Goal: Task Accomplishment & Management: Use online tool/utility

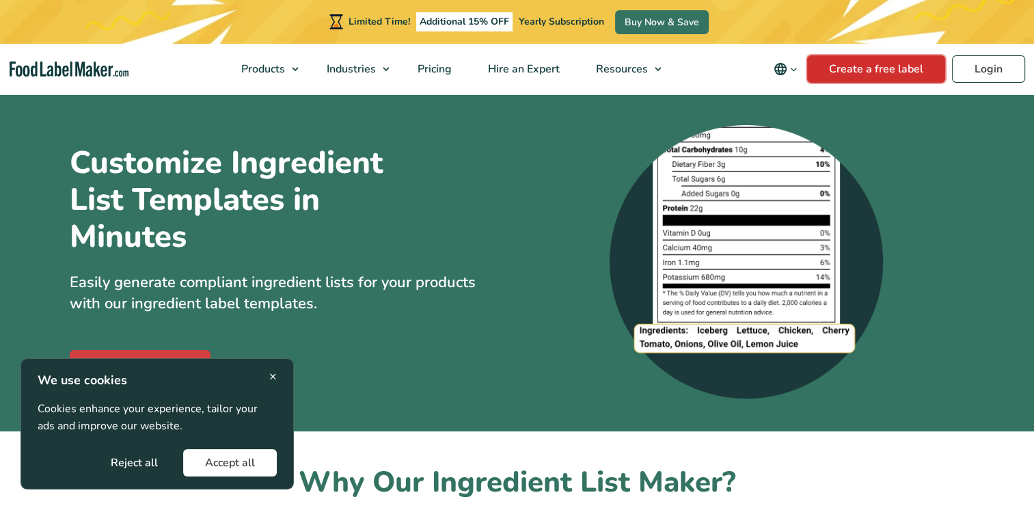
click at [889, 66] on link "Create a free label" at bounding box center [876, 68] width 138 height 27
click at [249, 461] on button "Accept all" at bounding box center [230, 462] width 94 height 27
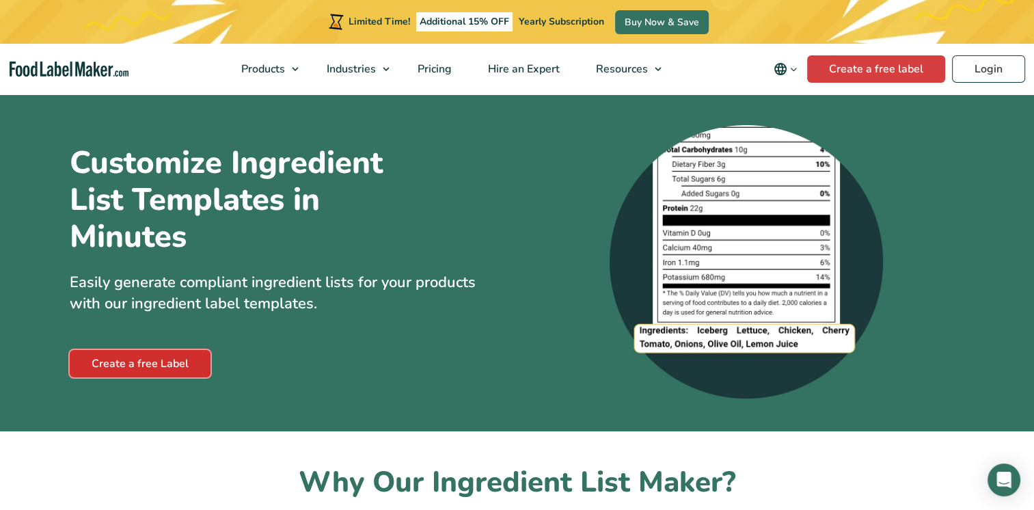
click at [155, 362] on link "Create a free Label" at bounding box center [140, 363] width 141 height 27
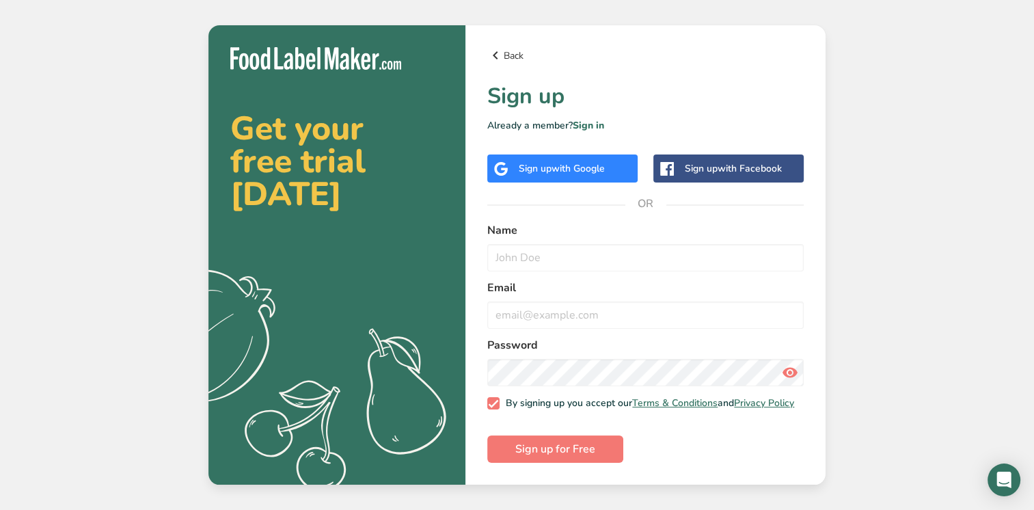
click at [511, 51] on link "Back" at bounding box center [645, 55] width 316 height 16
click at [567, 259] on input "text" at bounding box center [645, 257] width 316 height 27
type input "Laura Elizabeth Ashton"
type input "lawsashton81@hotmail.com"
click at [530, 457] on span "Sign up for Free" at bounding box center [555, 449] width 80 height 16
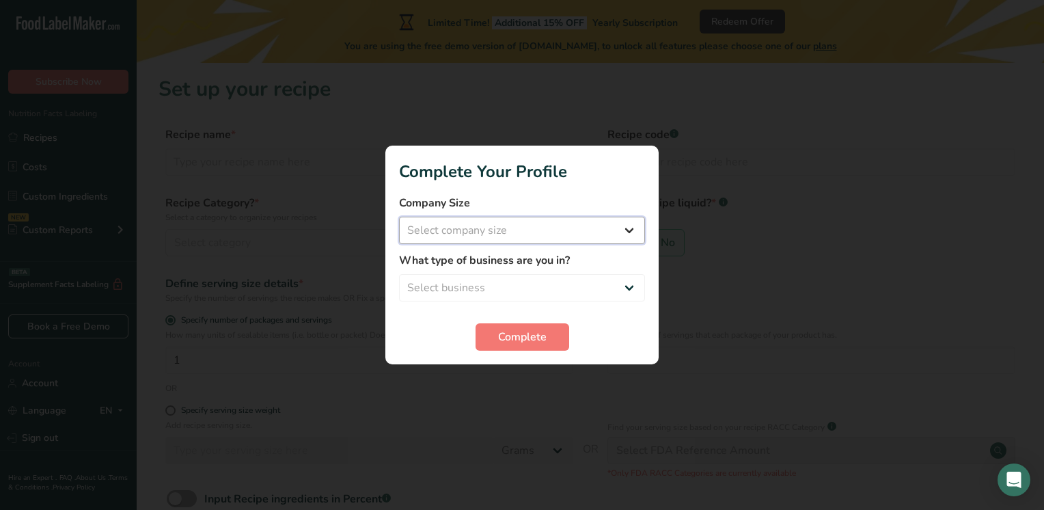
click at [501, 232] on select "Select company size Fewer than 10 Employees 10 to 50 Employees 51 to 500 Employ…" at bounding box center [522, 230] width 246 height 27
select select "1"
click at [399, 217] on select "Select company size Fewer than 10 Employees 10 to 50 Employees 51 to 500 Employ…" at bounding box center [522, 230] width 246 height 27
click at [505, 291] on select "Select business Packaged Food Manufacturer Restaurant & Cafe Bakery Meal Plans …" at bounding box center [522, 287] width 246 height 27
select select "3"
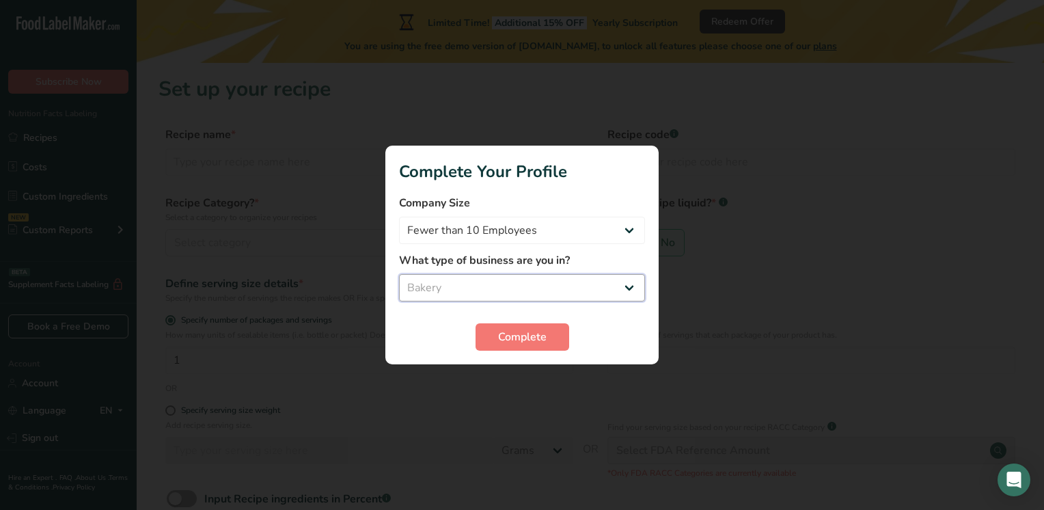
click at [399, 274] on select "Select business Packaged Food Manufacturer Restaurant & Cafe Bakery Meal Plans …" at bounding box center [522, 287] width 246 height 27
click at [533, 344] on span "Complete" at bounding box center [522, 337] width 49 height 16
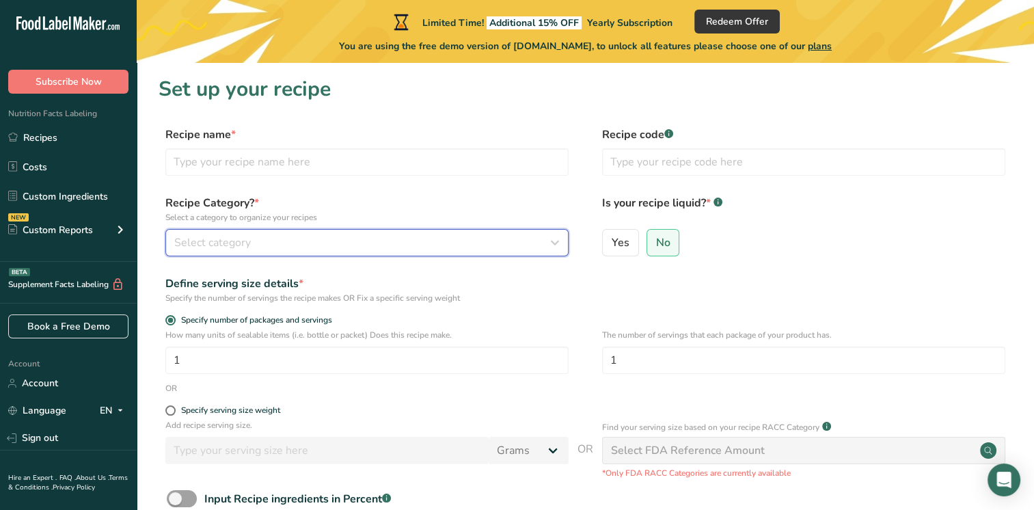
click at [256, 241] on div "Select category" at bounding box center [362, 242] width 377 height 16
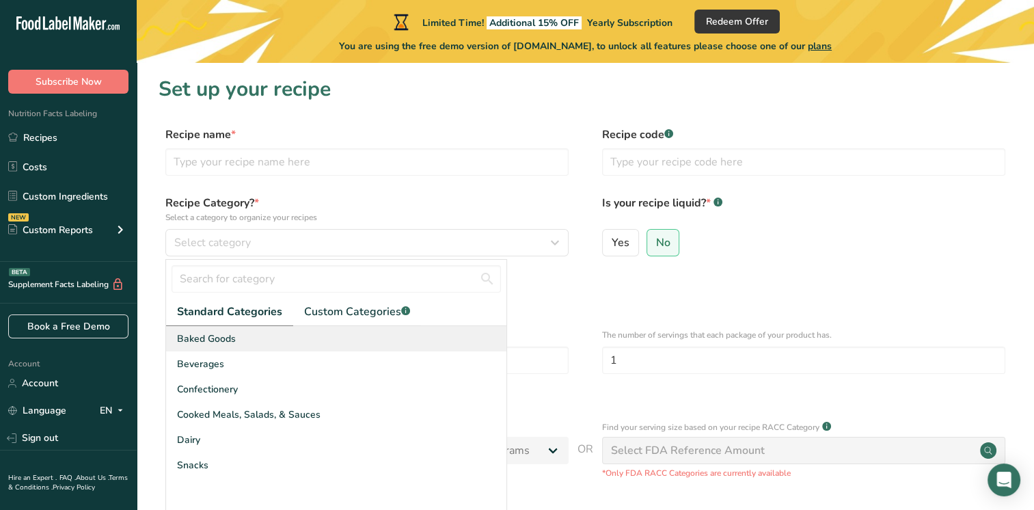
click at [241, 340] on div "Baked Goods" at bounding box center [336, 338] width 340 height 25
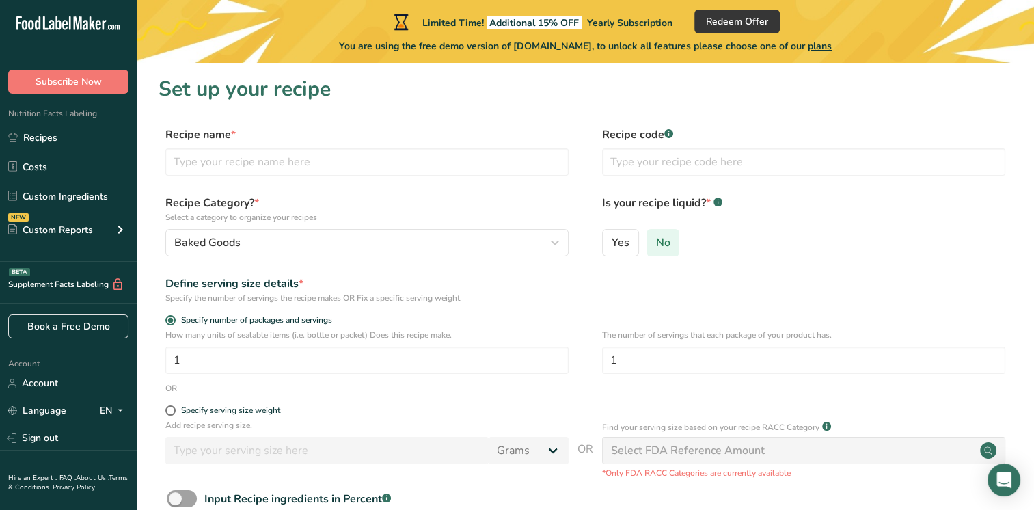
click at [656, 241] on span "No" at bounding box center [663, 243] width 14 height 14
click at [655, 241] on input "No" at bounding box center [651, 242] width 9 height 9
click at [664, 152] on input "text" at bounding box center [803, 161] width 403 height 27
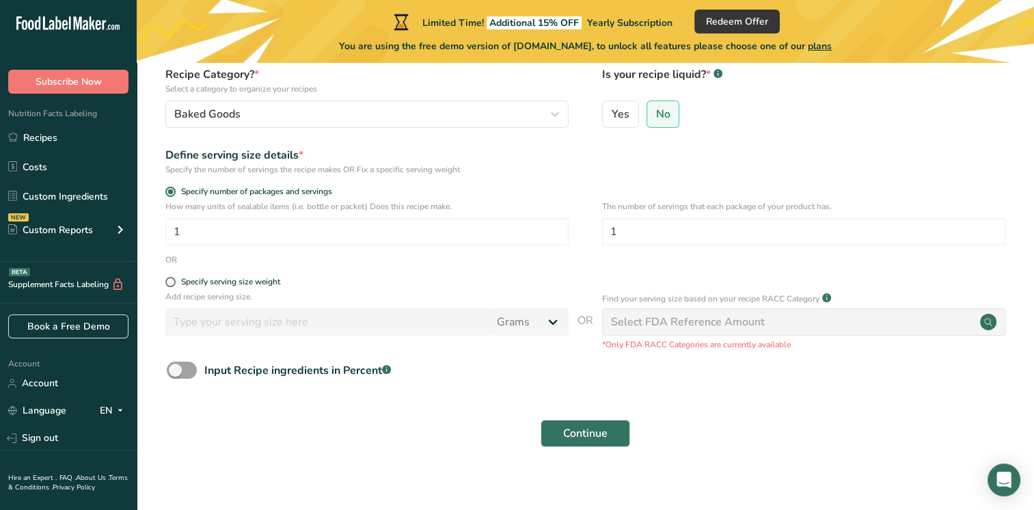
scroll to position [139, 0]
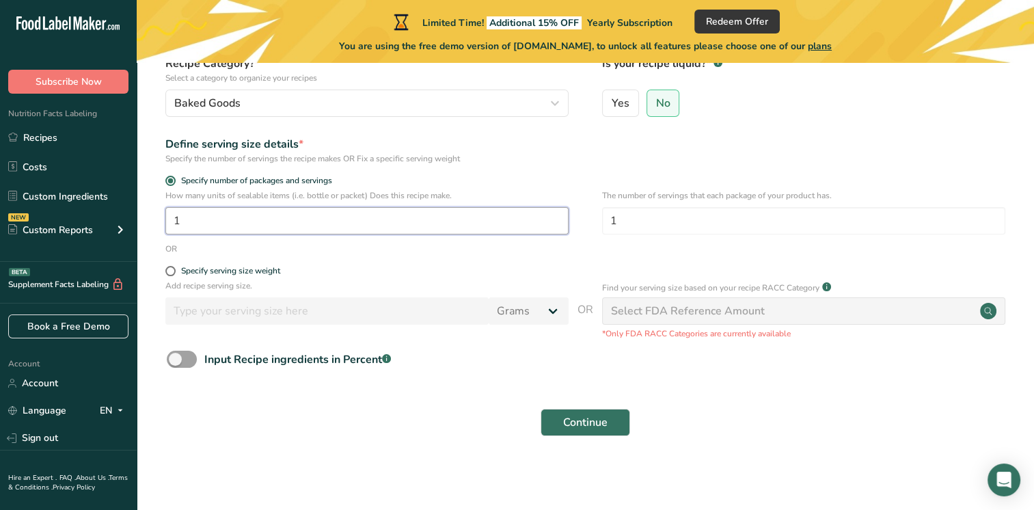
click at [249, 215] on input "1" at bounding box center [366, 220] width 403 height 27
click at [172, 269] on span at bounding box center [170, 271] width 10 height 10
click at [172, 269] on input "Specify serving size weight" at bounding box center [169, 271] width 9 height 9
radio input "true"
radio input "false"
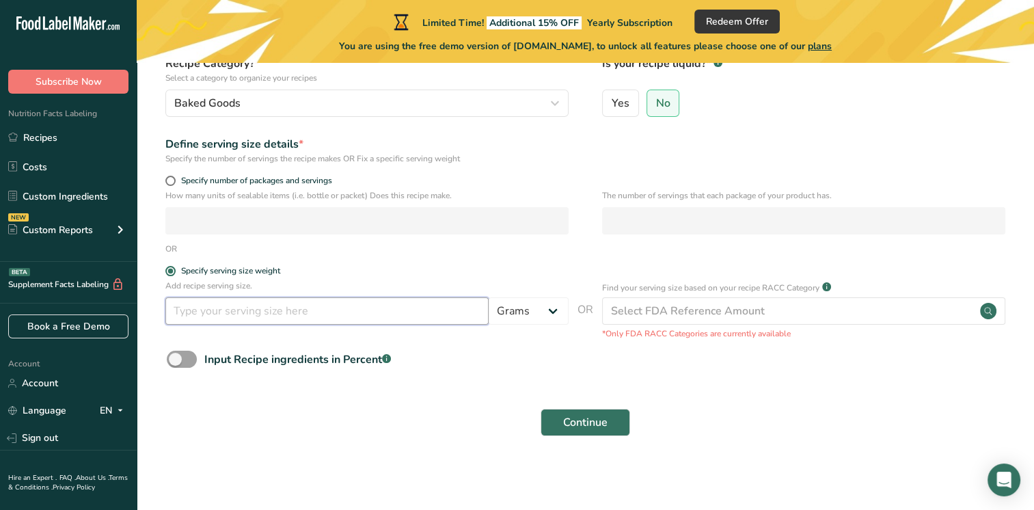
click at [190, 307] on input "number" at bounding box center [326, 310] width 323 height 27
type input "100"
click at [844, 395] on form "Recipe name * Recipe code .a-a{fill:#347362;}.b-a{fill:#fff;} Recipe Category? …" at bounding box center [586, 215] width 854 height 457
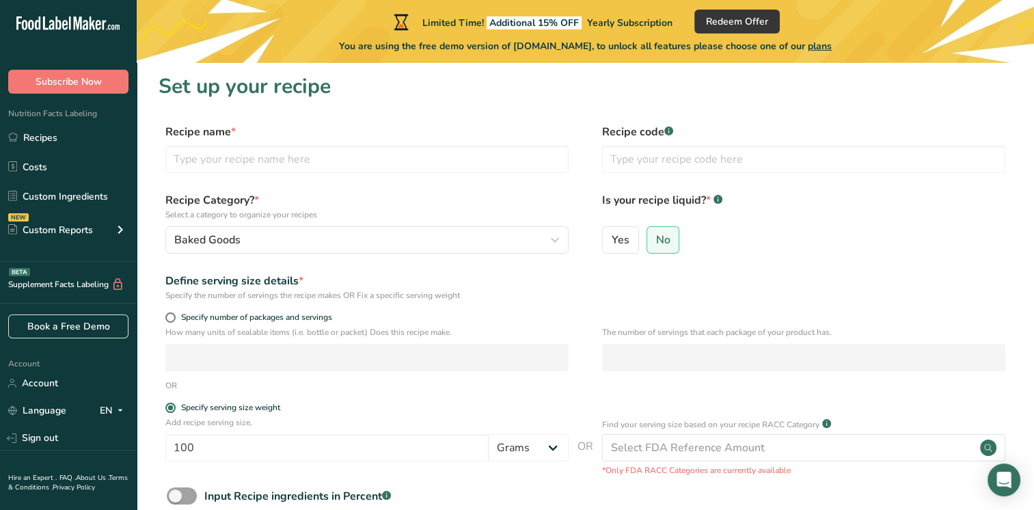
scroll to position [1, 0]
click at [504, 168] on input "text" at bounding box center [366, 160] width 403 height 27
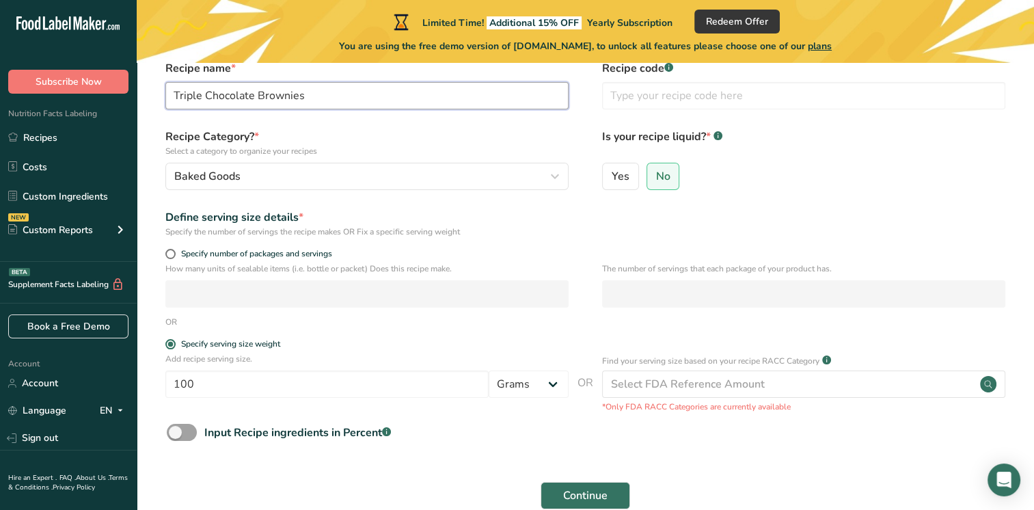
scroll to position [139, 0]
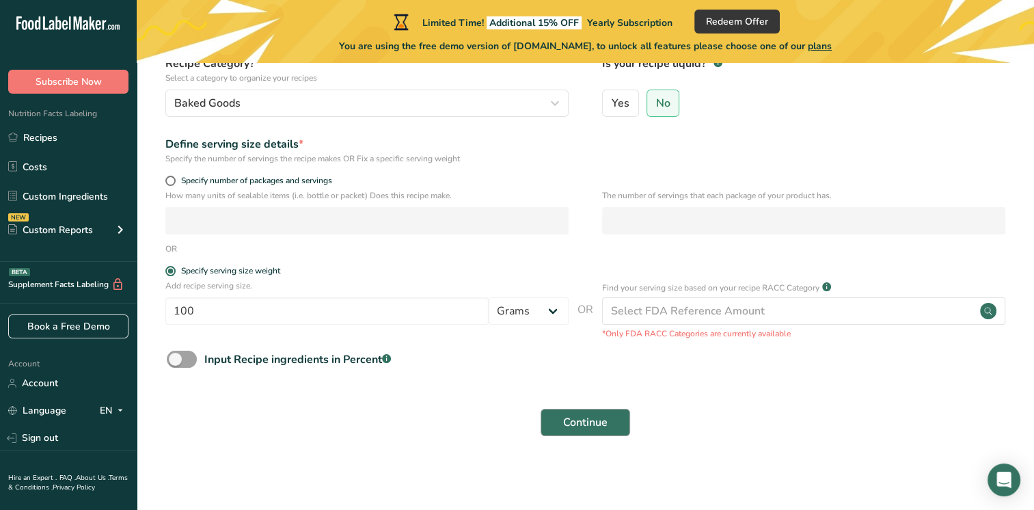
type input "Triple Chocolate Brownies"
click at [599, 418] on span "Continue" at bounding box center [585, 422] width 44 height 16
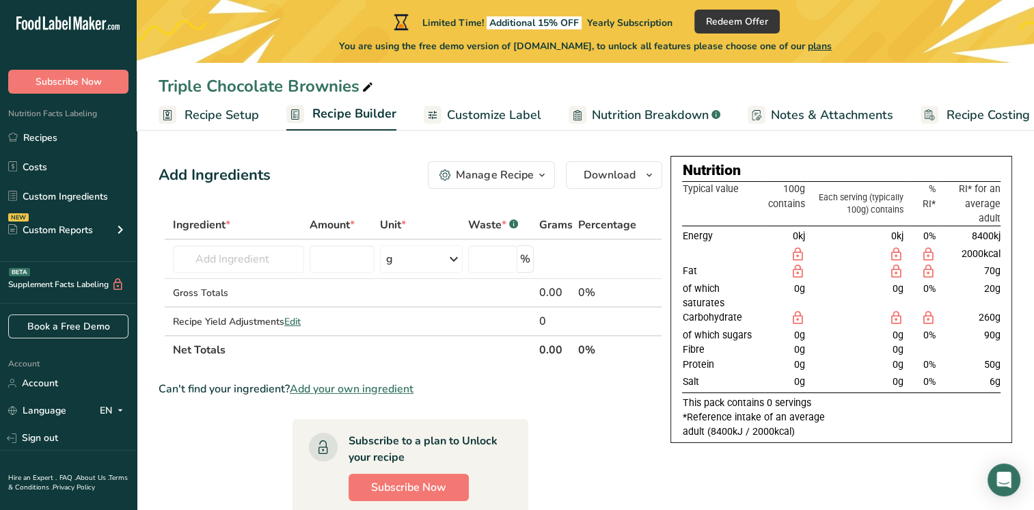
click at [494, 115] on span "Customize Label" at bounding box center [494, 115] width 94 height 18
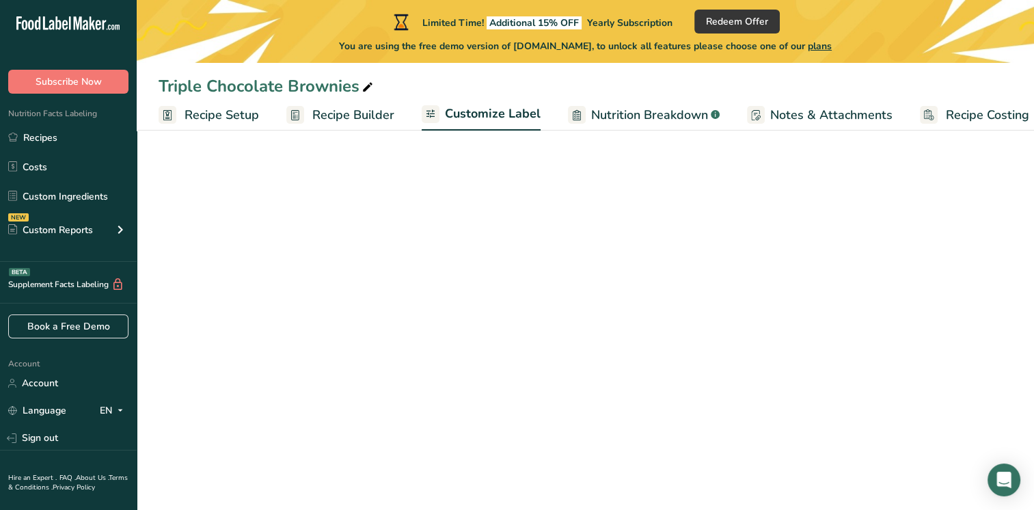
scroll to position [0, 17]
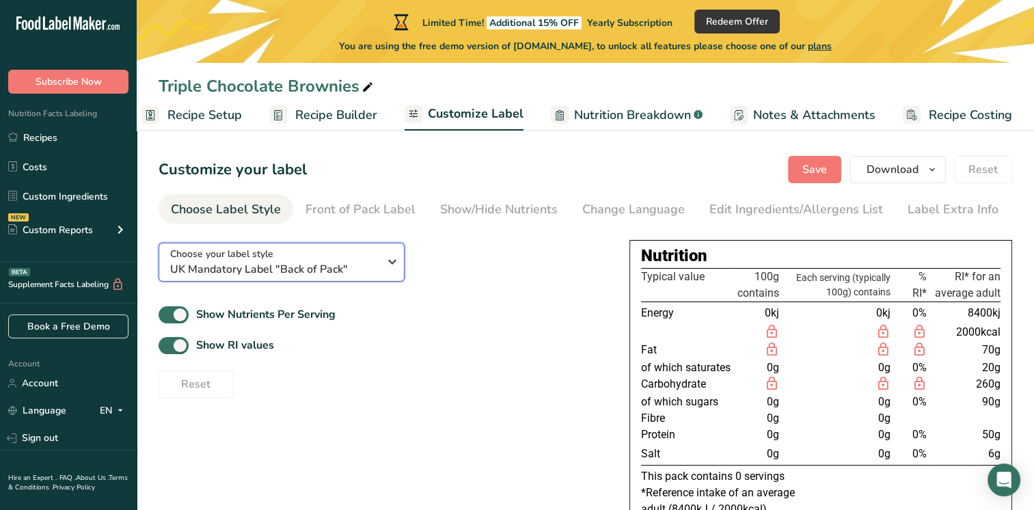
click at [378, 263] on span "UK Mandatory Label "Back of Pack"" at bounding box center [274, 269] width 208 height 16
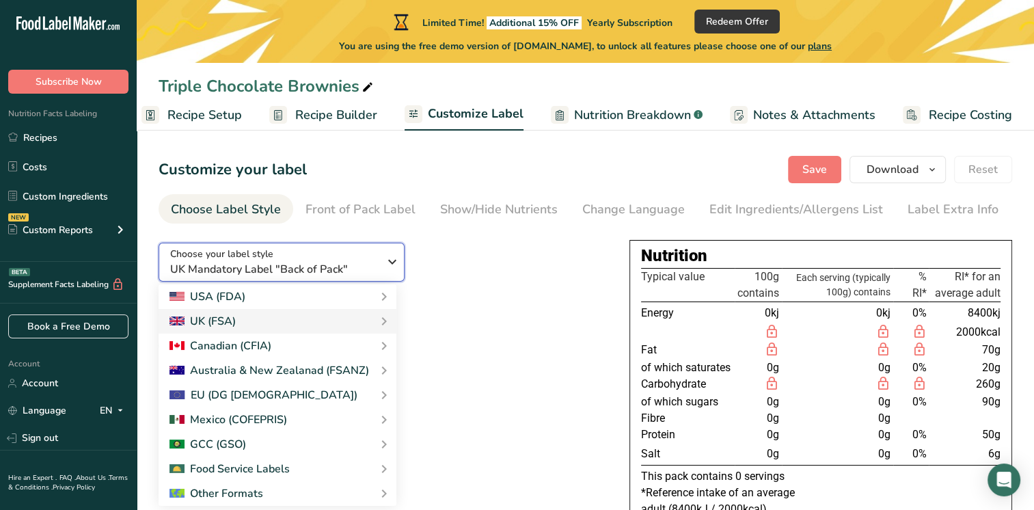
click at [378, 263] on span "UK Mandatory Label "Back of Pack"" at bounding box center [274, 269] width 208 height 16
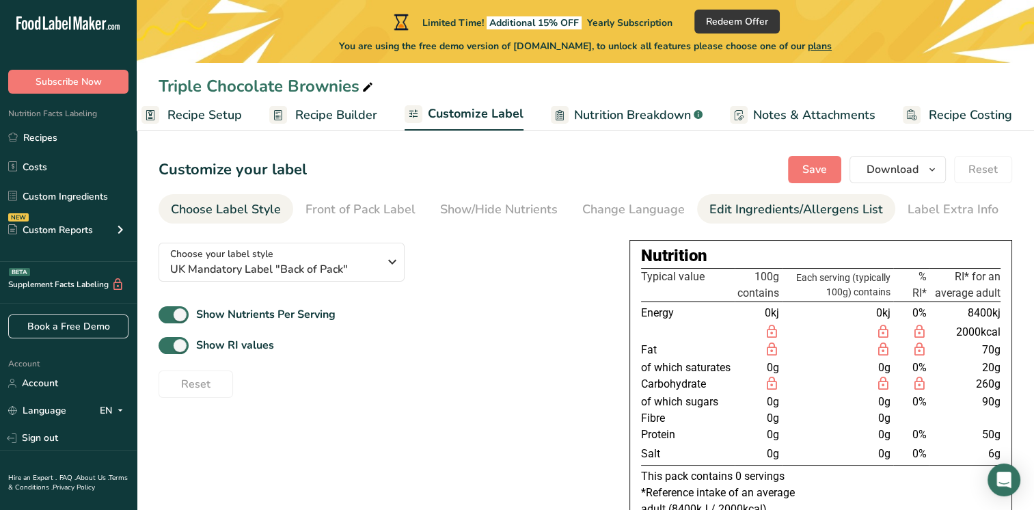
click at [839, 213] on div "Edit Ingredients/Allergens List" at bounding box center [797, 209] width 174 height 18
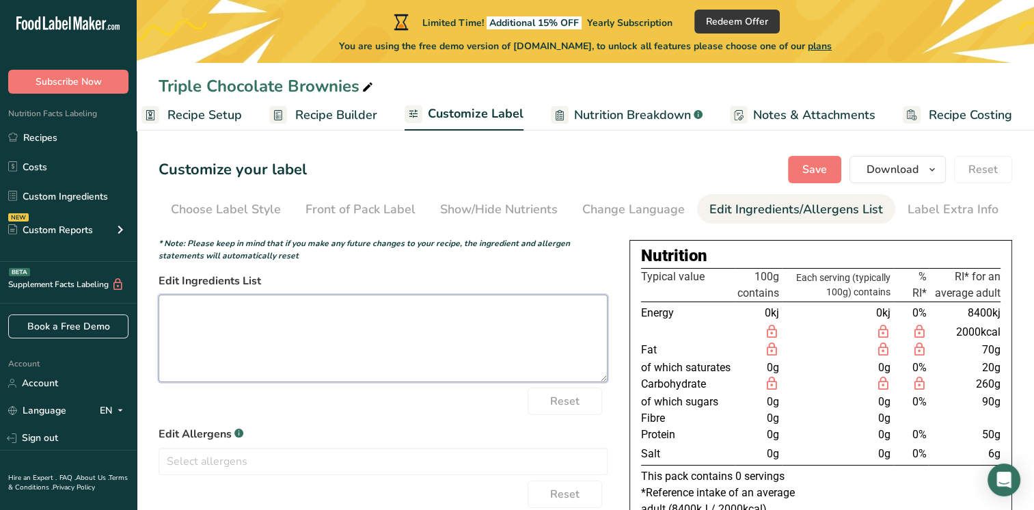
click at [482, 309] on textarea at bounding box center [383, 338] width 449 height 87
click at [293, 353] on textarea at bounding box center [383, 338] width 449 height 87
paste textarea "Triple Chocolate Brownies Ingredients: Caster Sugar, (EGGS), Unsalted Butter: M…"
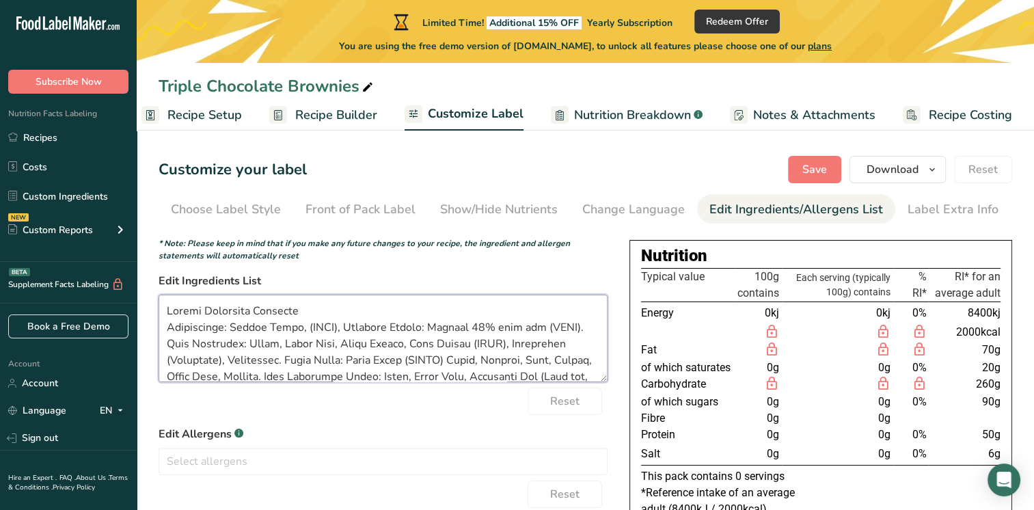
scroll to position [207, 0]
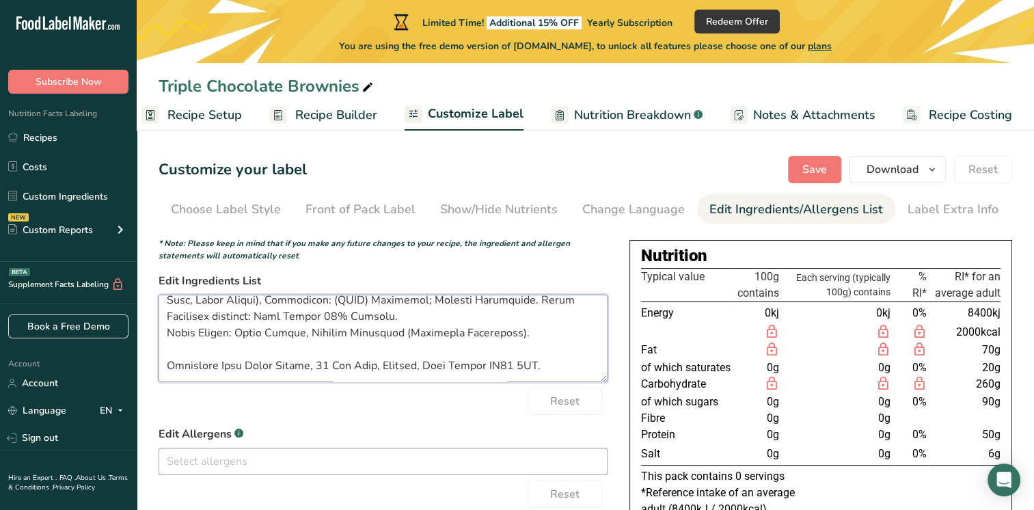
type textarea "Triple Chocolate Brownies Ingredients: Caster Sugar, (EGGS), Unsalted Butter: M…"
click at [555, 468] on input "text" at bounding box center [383, 460] width 448 height 21
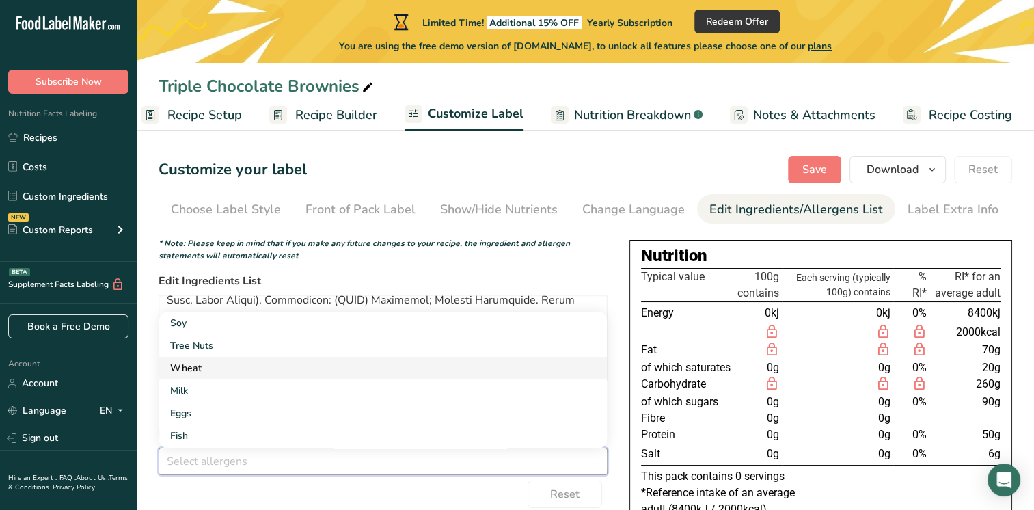
click at [198, 377] on link "Wheat" at bounding box center [383, 368] width 448 height 23
click at [189, 370] on link "Milk" at bounding box center [383, 368] width 448 height 23
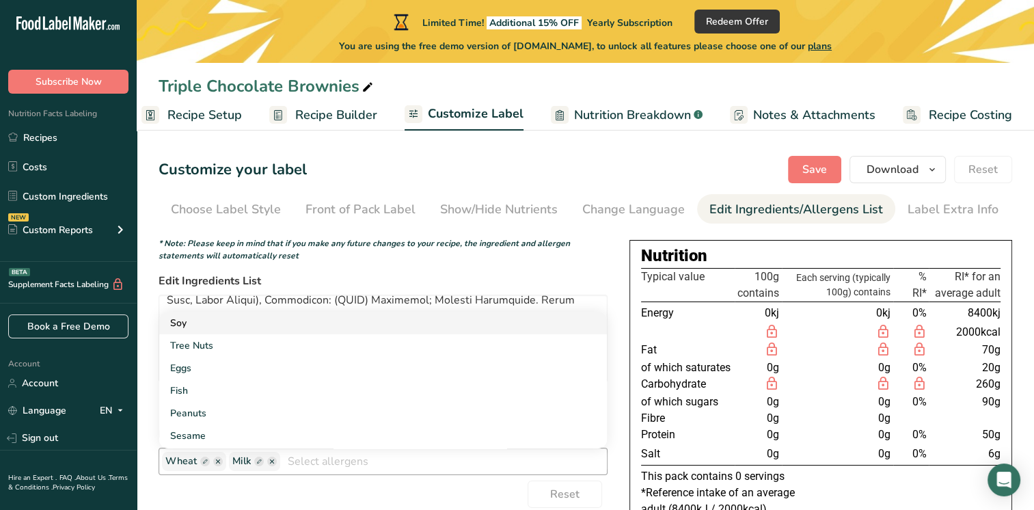
click at [189, 323] on link "Soy" at bounding box center [383, 323] width 448 height 23
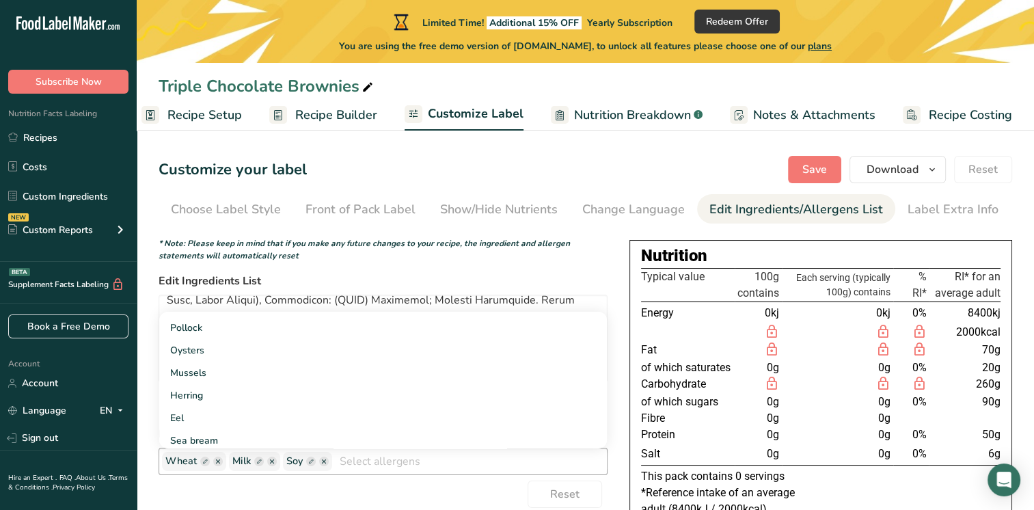
scroll to position [1058, 0]
click at [450, 495] on div "Reset" at bounding box center [383, 494] width 449 height 27
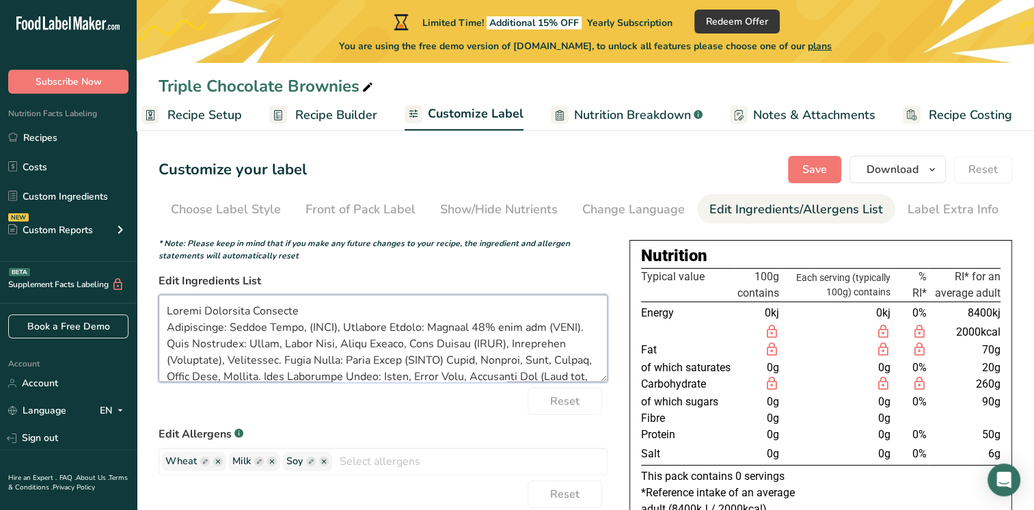
scroll to position [207, 0]
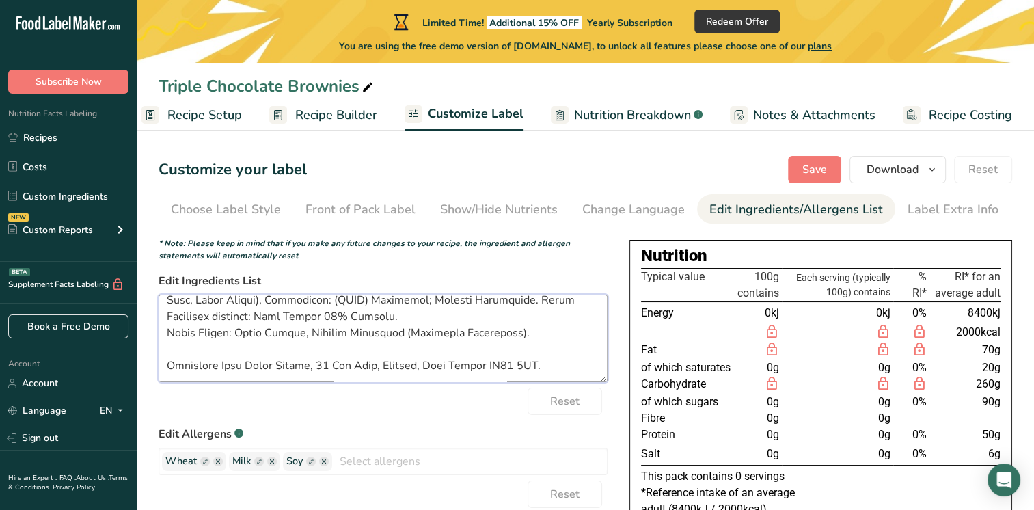
drag, startPoint x: 562, startPoint y: 351, endPoint x: 165, endPoint y: 355, distance: 396.5
click at [165, 355] on textarea at bounding box center [383, 338] width 449 height 87
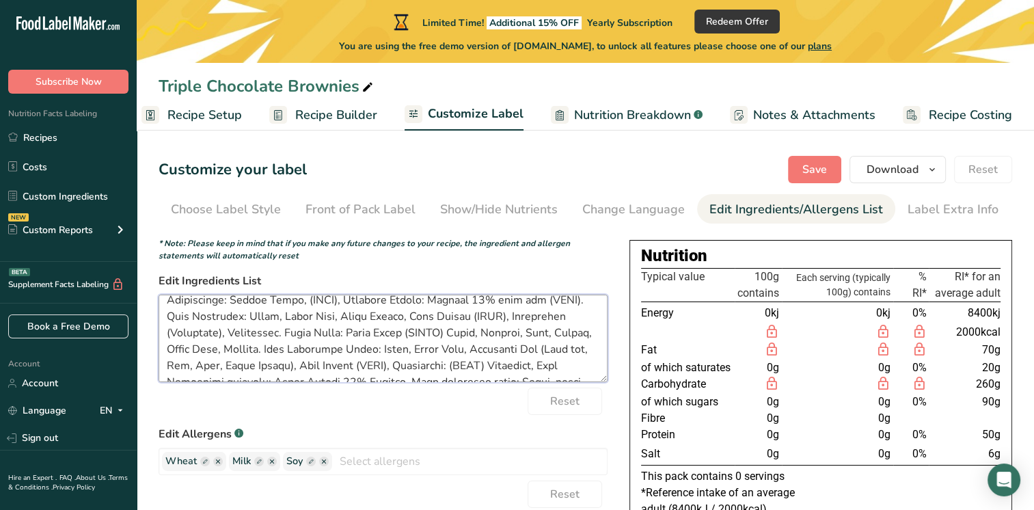
scroll to position [1, 0]
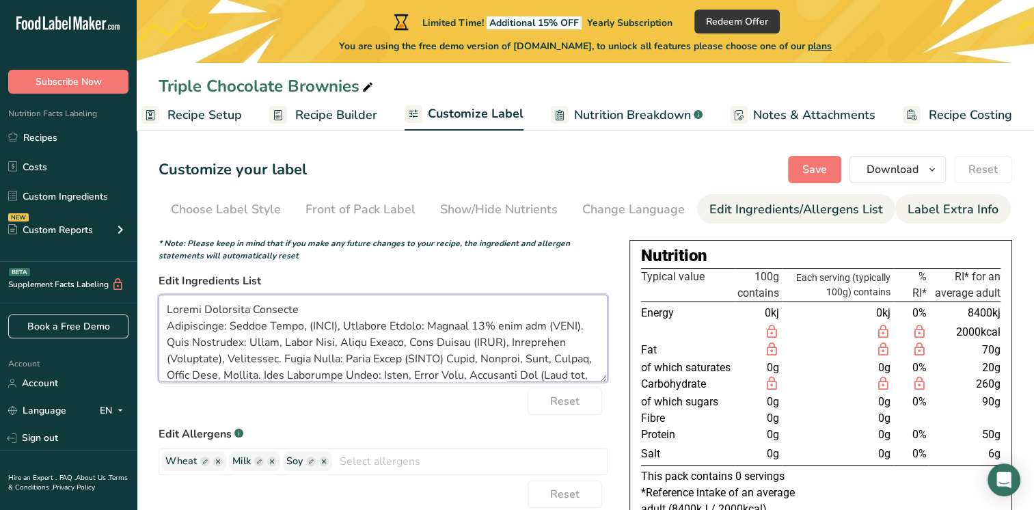
type textarea "Triple Chocolate Brownies Ingredients: Caster Sugar, (EGGS), Unsalted Butter: M…"
click at [928, 212] on div "Label Extra Info" at bounding box center [953, 209] width 91 height 18
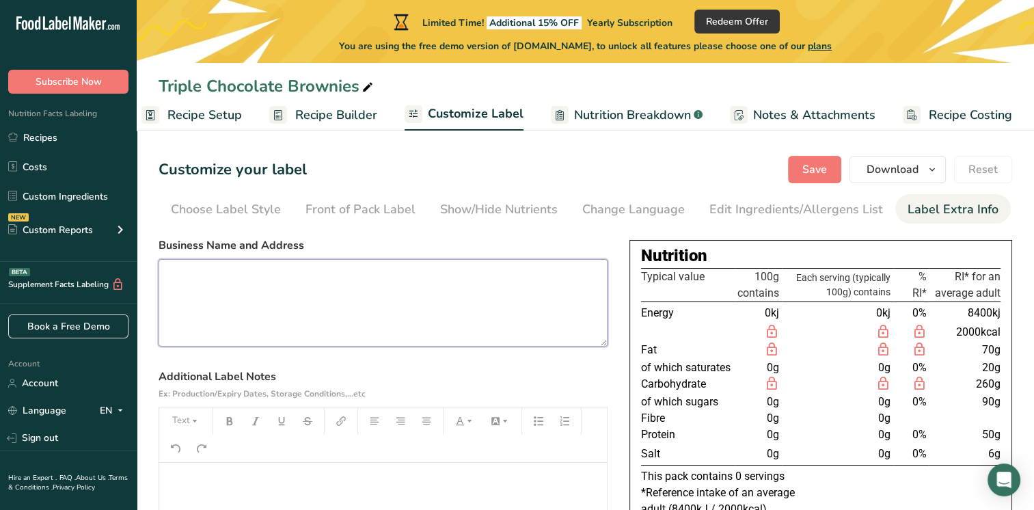
click at [525, 299] on textarea at bounding box center [383, 302] width 449 height 87
paste textarea "Triple Chocolate Brownies Ingredients: Caster Sugar, (EGGS), Unsalted Butter: M…"
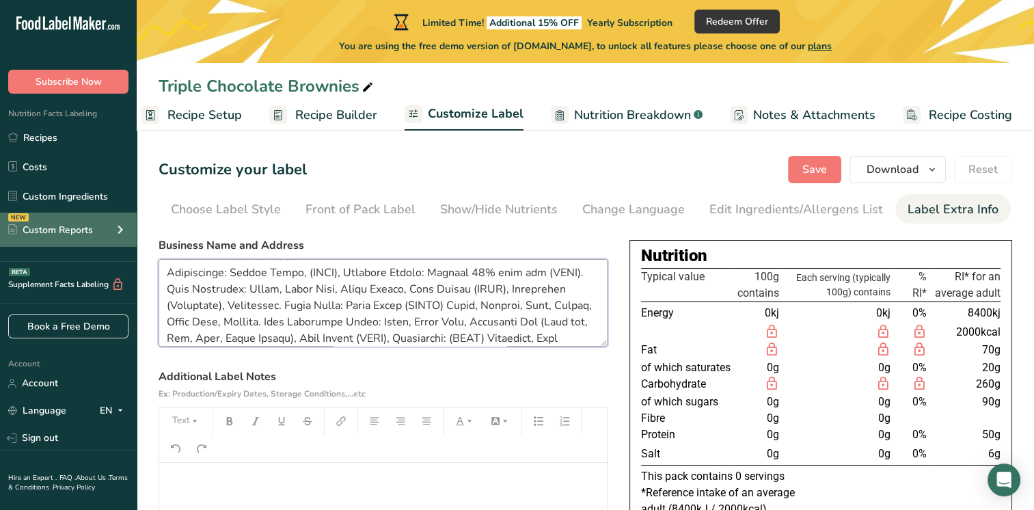
scroll to position [0, 0]
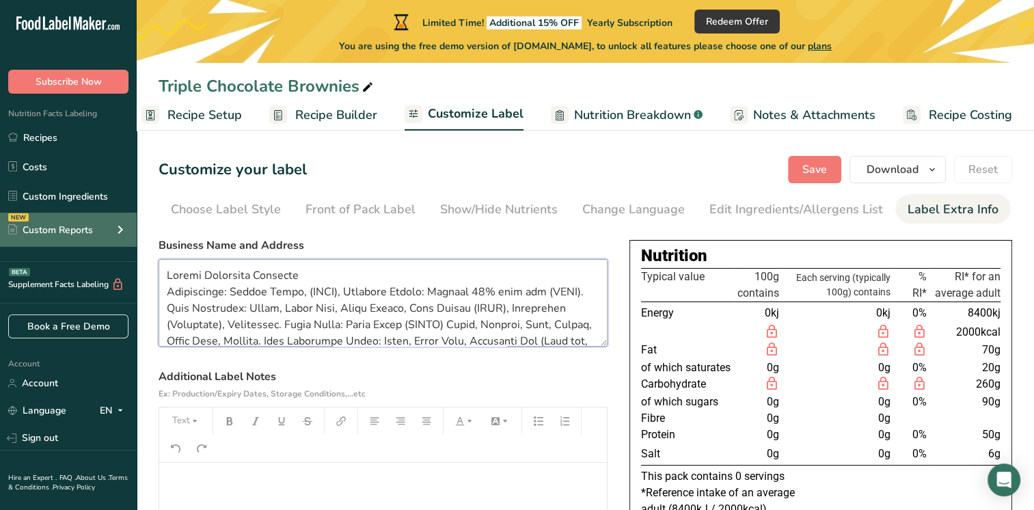
drag, startPoint x: 530, startPoint y: 289, endPoint x: 47, endPoint y: 228, distance: 487.2
click at [47, 228] on div ".a-20{fill:#fff;} Subscribe Now Nutrition Facts Labeling Recipes Costs Custom I…" at bounding box center [517, 344] width 1034 height 689
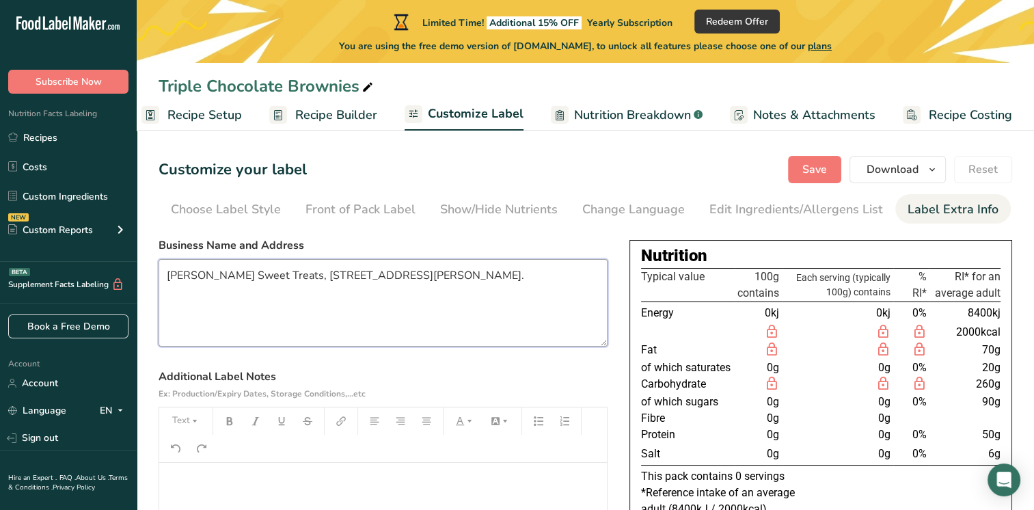
click at [165, 309] on textarea "Elizabeth Rose Sweet Treats, 19 Fay Road, Horsham, West Sussex RH12 2LG." at bounding box center [383, 302] width 449 height 87
type textarea "Elizabeth Rose Sweet Treats, 19 Fay Road, Horsham, West Sussex RH12 2LG."
click at [273, 213] on div "Choose Label Style" at bounding box center [226, 209] width 110 height 18
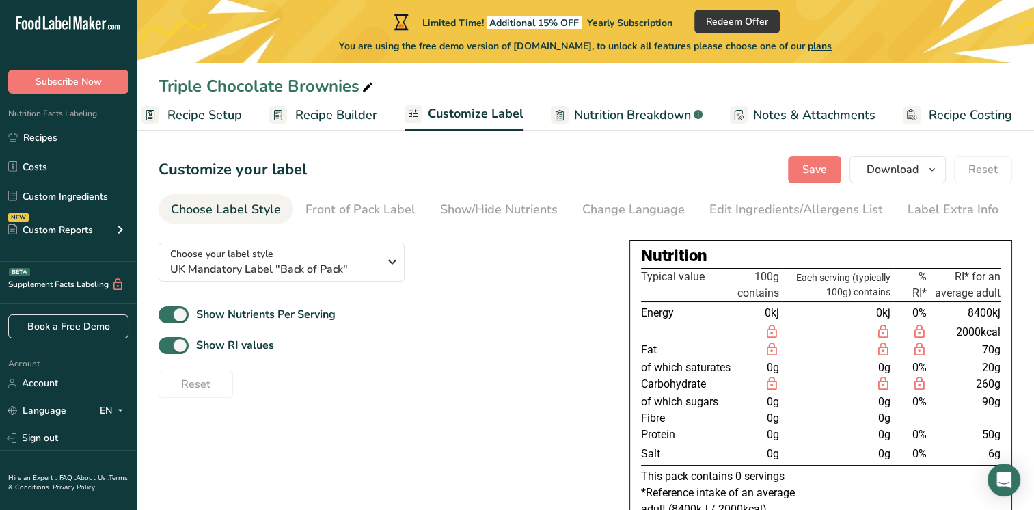
click at [370, 429] on div "Choose your label style UK Mandatory Label "Back of Pack" USA (FDA) Standard FD…" at bounding box center [586, 380] width 854 height 297
click at [929, 174] on icon "button" at bounding box center [932, 169] width 11 height 17
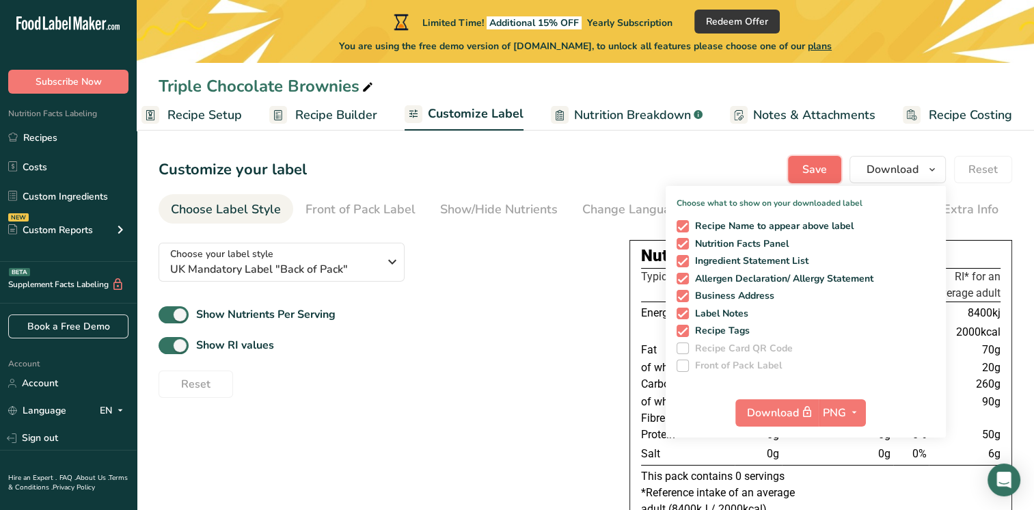
click at [824, 176] on span "Save" at bounding box center [814, 169] width 25 height 16
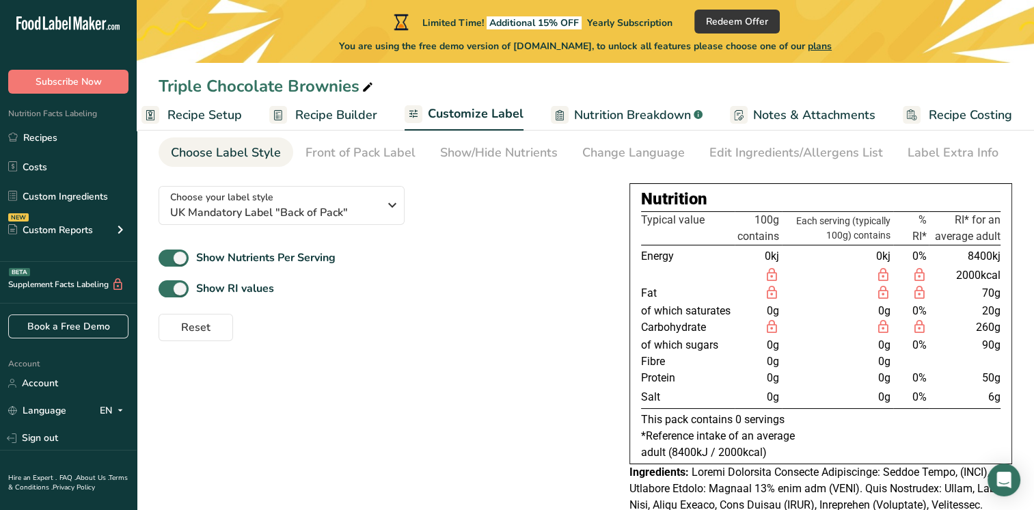
scroll to position [55, 0]
click at [181, 258] on span at bounding box center [174, 259] width 30 height 17
click at [167, 258] on input "Show Nutrients Per Serving" at bounding box center [163, 259] width 9 height 9
checkbox input "false"
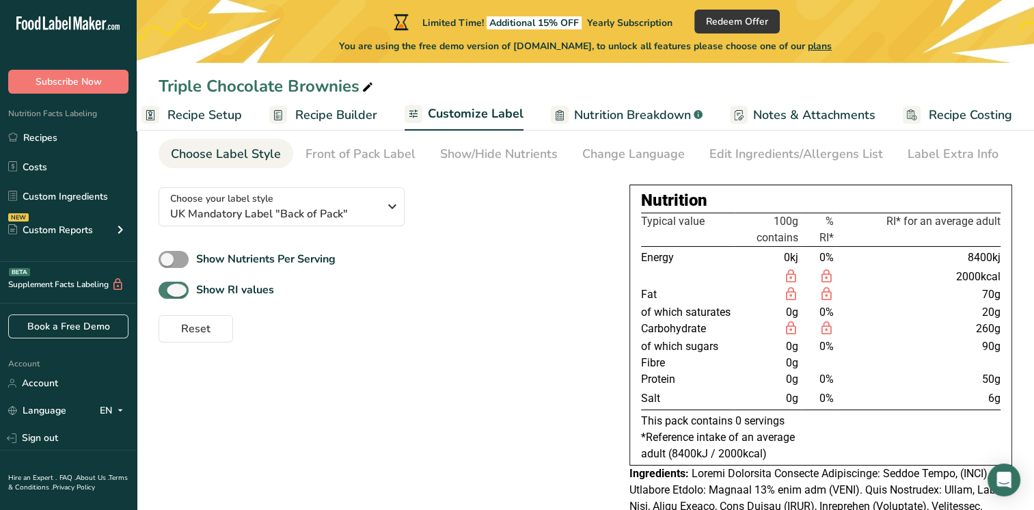
click at [183, 288] on span at bounding box center [174, 290] width 30 height 17
click at [167, 288] on input "Show RI values" at bounding box center [163, 290] width 9 height 9
checkbox input "false"
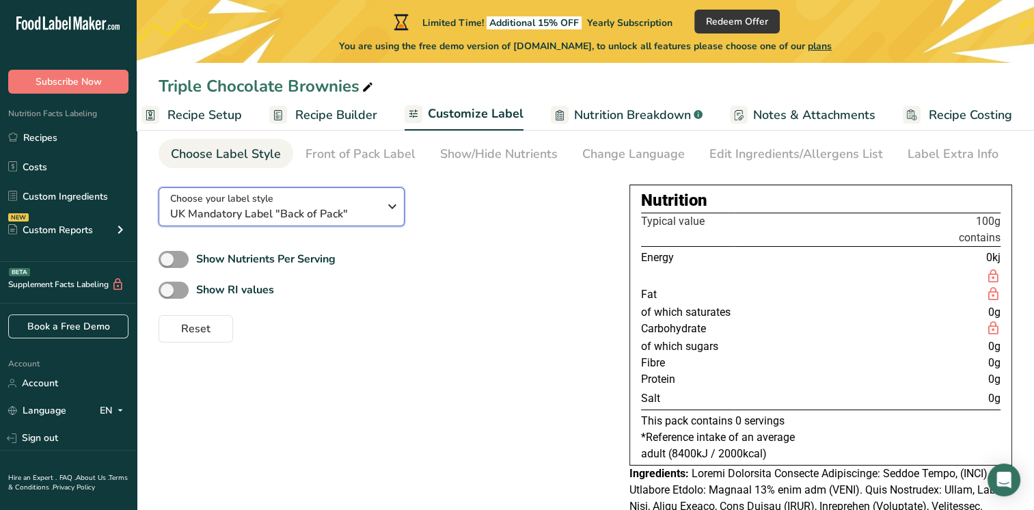
click at [349, 202] on div "Choose your label style UK Mandatory Label "Back of Pack"" at bounding box center [274, 206] width 208 height 31
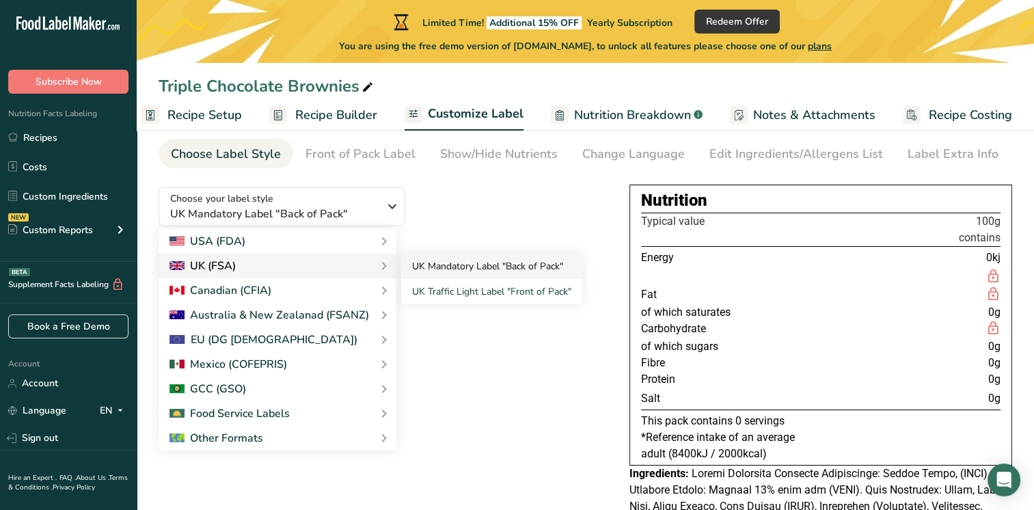
click at [429, 265] on link "UK Mandatory Label "Back of Pack"" at bounding box center [491, 266] width 181 height 25
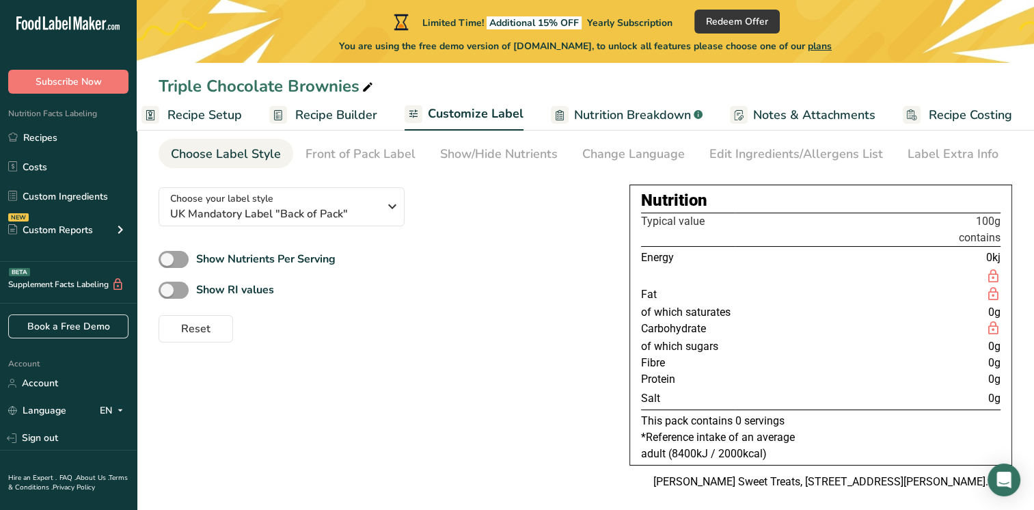
click at [434, 274] on div "Show Nutrients Per Serving Show RI values Reset" at bounding box center [383, 295] width 449 height 94
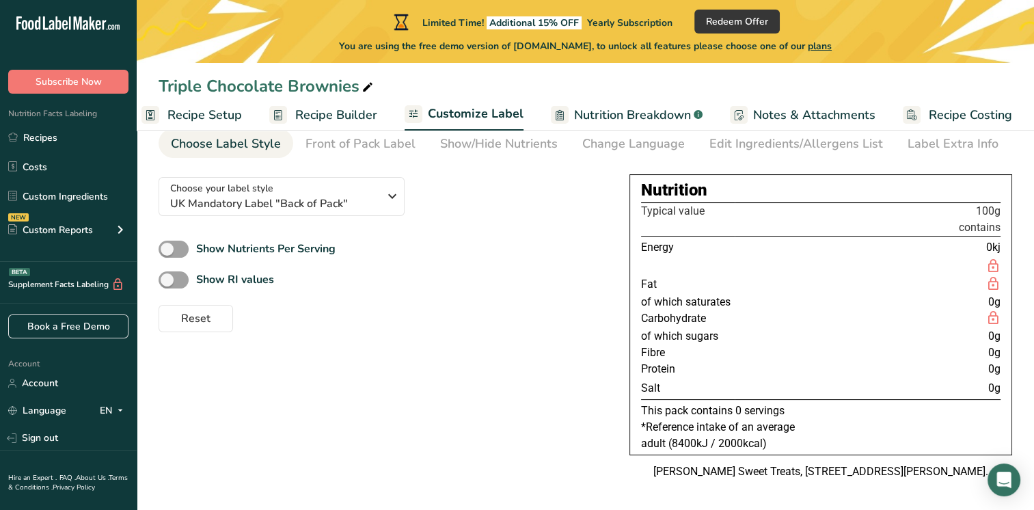
scroll to position [0, 0]
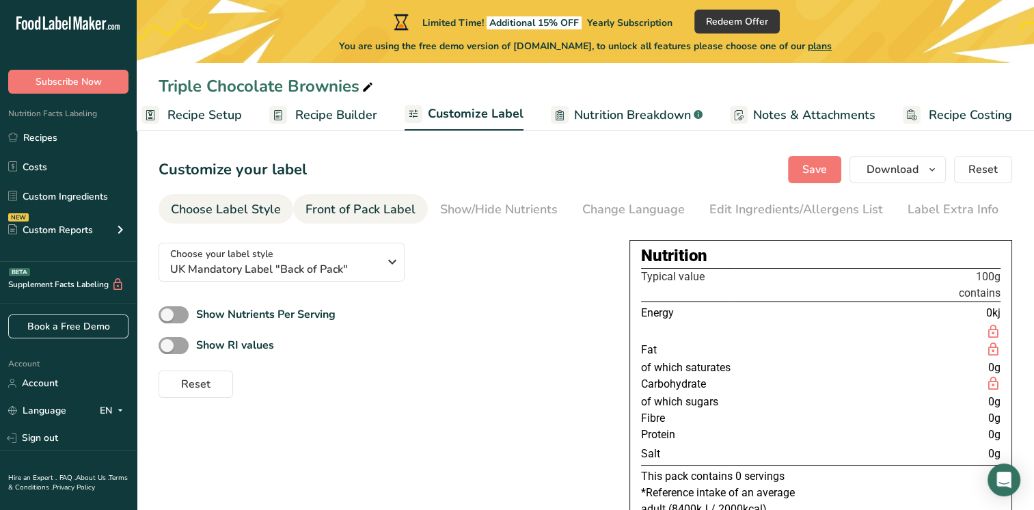
click at [375, 208] on div "Front of Pack Label" at bounding box center [361, 209] width 110 height 18
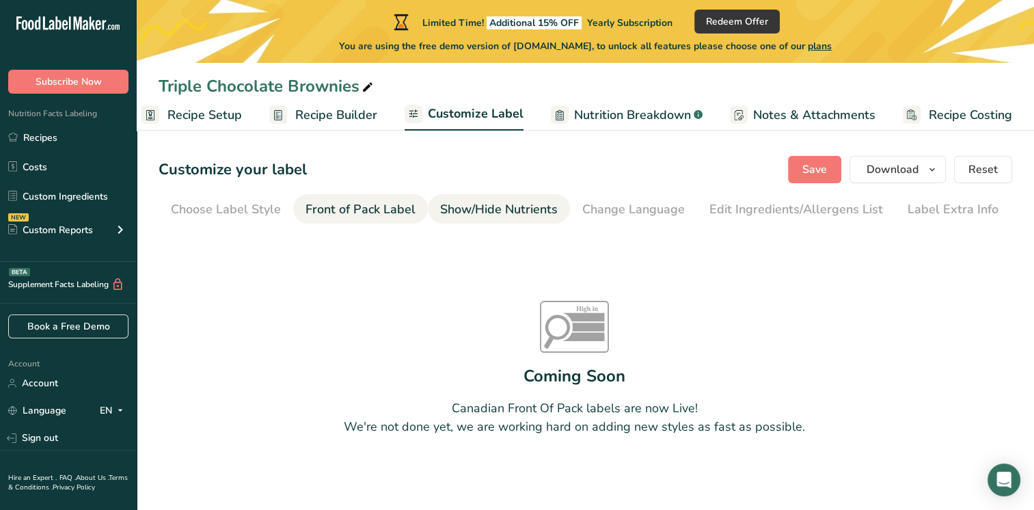
click at [505, 209] on div "Show/Hide Nutrients" at bounding box center [499, 209] width 118 height 18
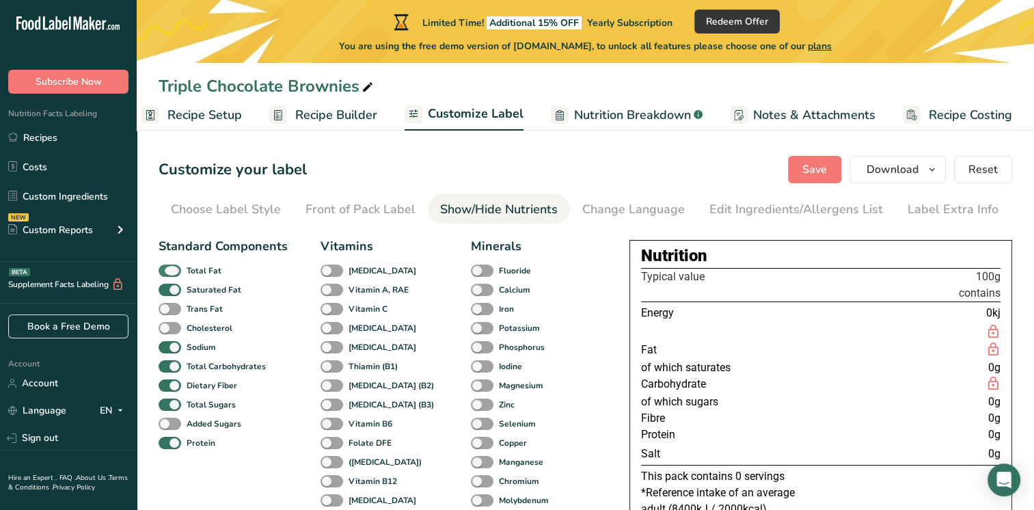
click at [178, 266] on span at bounding box center [170, 271] width 23 height 13
click at [167, 266] on input "Total Fat" at bounding box center [163, 270] width 9 height 9
checkbox input "false"
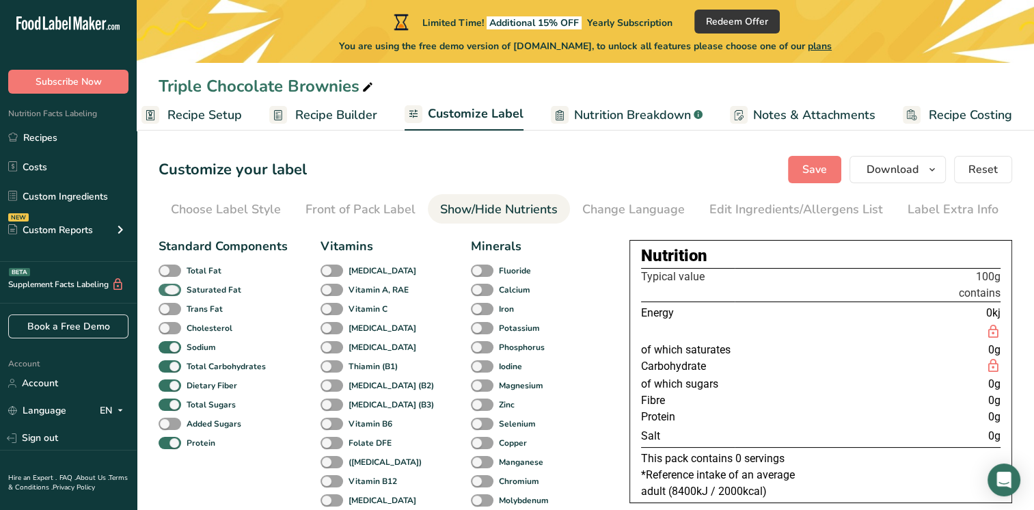
click at [178, 284] on label "Saturated Fat" at bounding box center [200, 290] width 83 height 13
click at [167, 285] on input "Saturated Fat" at bounding box center [163, 289] width 9 height 9
checkbox input "false"
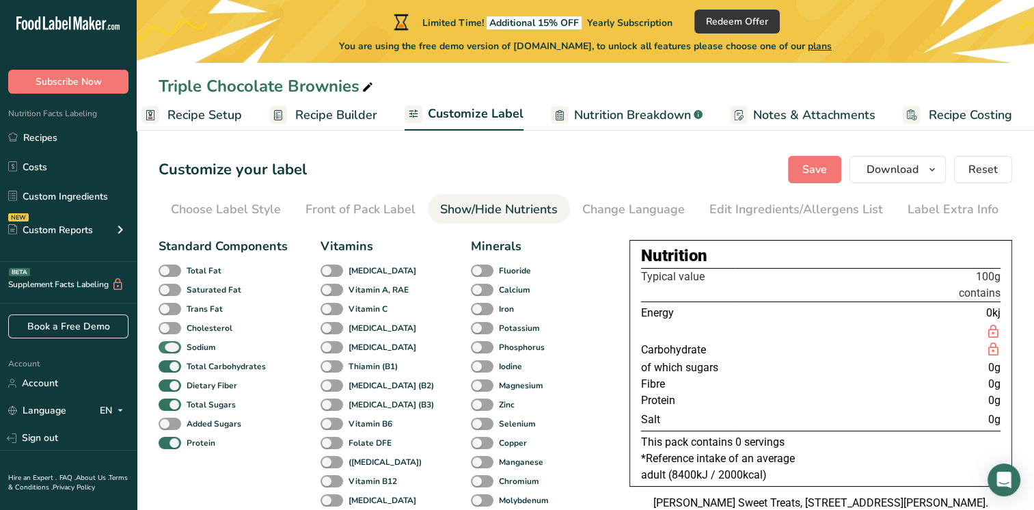
click at [175, 346] on span at bounding box center [170, 347] width 23 height 13
click at [167, 346] on input "Sodium" at bounding box center [163, 346] width 9 height 9
checkbox input "false"
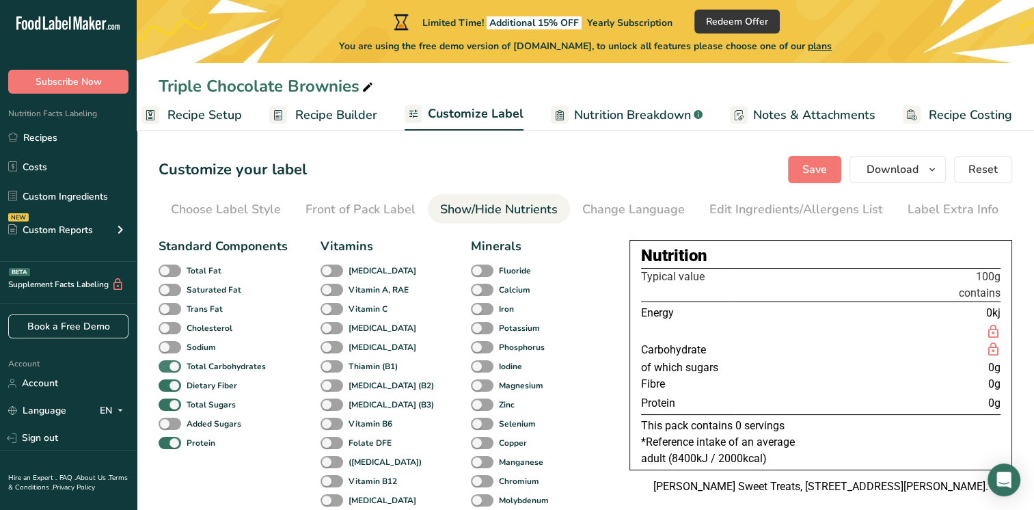
click at [173, 365] on span at bounding box center [170, 366] width 23 height 13
click at [167, 365] on input "Total Carbohydrates" at bounding box center [163, 366] width 9 height 9
checkbox input "false"
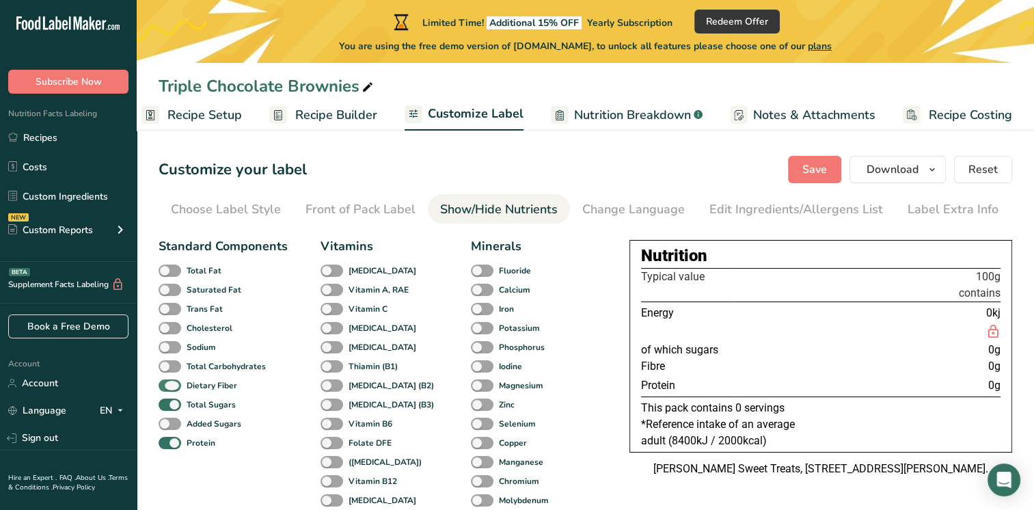
click at [174, 388] on span at bounding box center [170, 385] width 23 height 13
click at [167, 388] on input "Dietary Fiber" at bounding box center [163, 385] width 9 height 9
checkbox input "false"
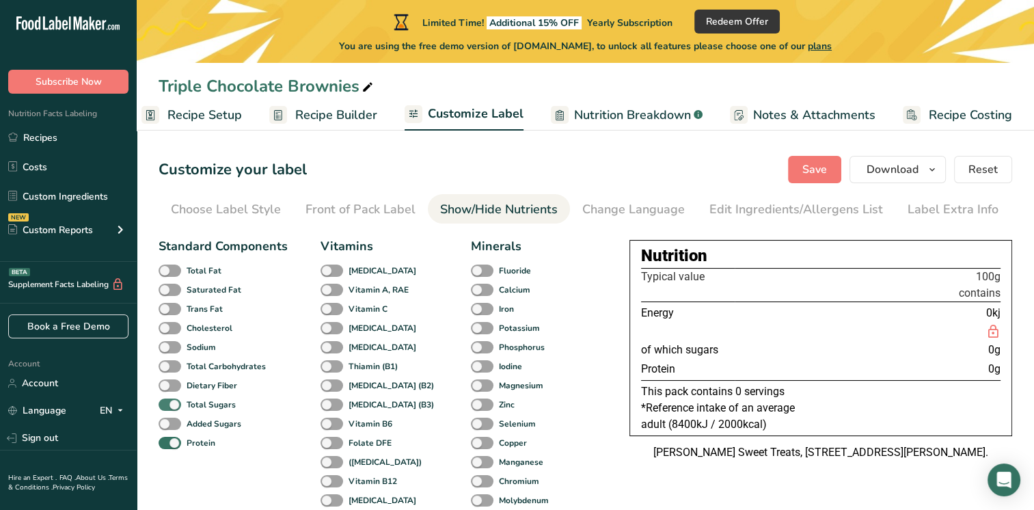
click at [175, 405] on span at bounding box center [170, 405] width 23 height 13
click at [167, 405] on input "Total Sugars" at bounding box center [163, 404] width 9 height 9
checkbox input "false"
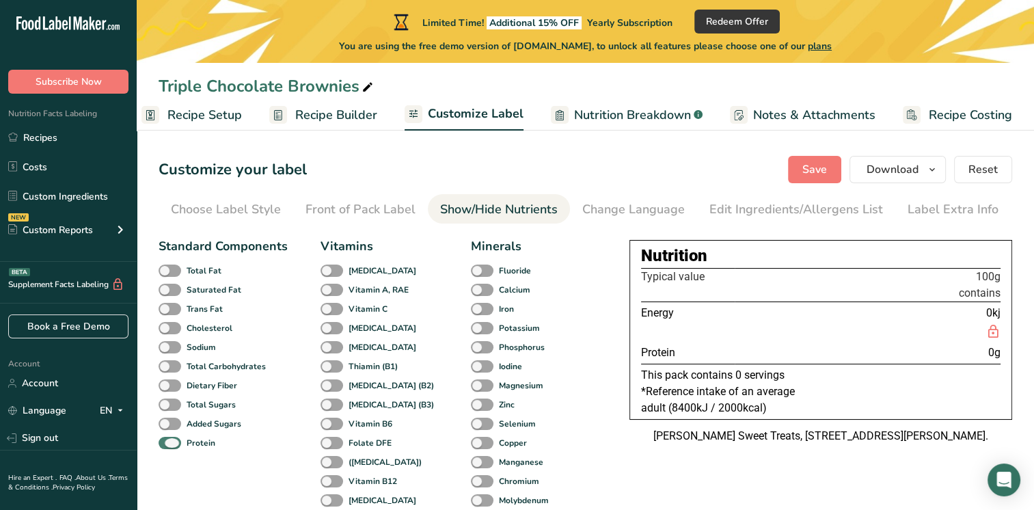
click at [175, 448] on span at bounding box center [170, 443] width 23 height 13
click at [167, 447] on input "Protein" at bounding box center [163, 442] width 9 height 9
checkbox input "false"
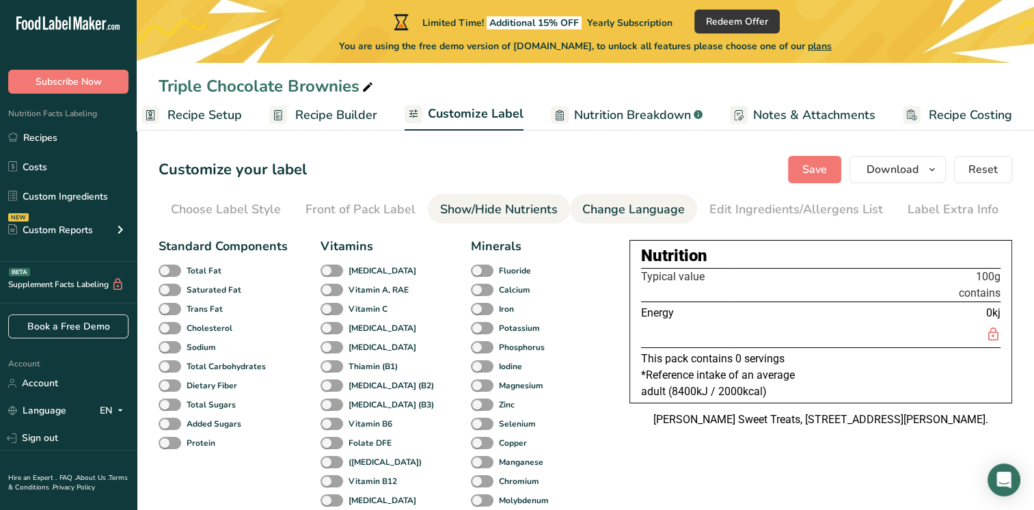
click at [662, 215] on div "Change Language" at bounding box center [633, 209] width 103 height 18
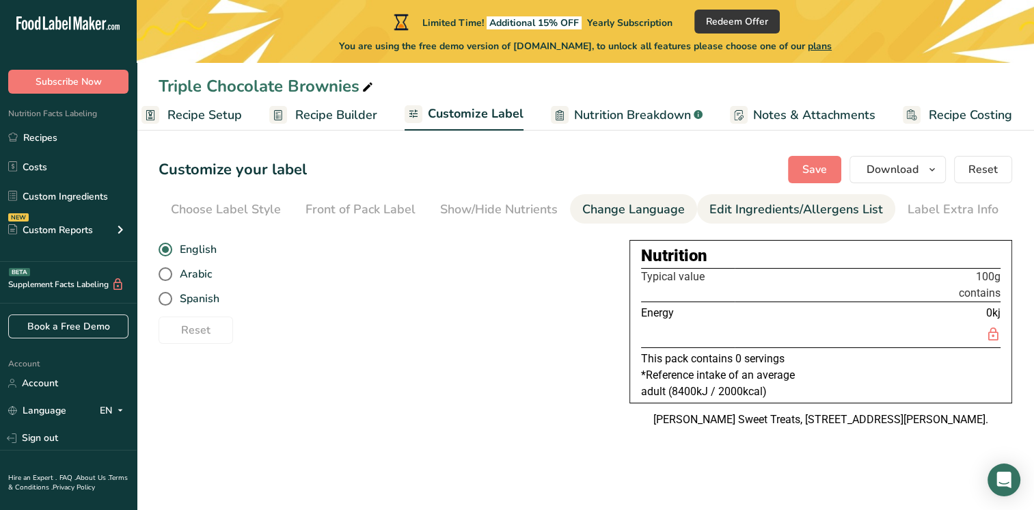
click at [742, 212] on div "Edit Ingredients/Allergens List" at bounding box center [797, 209] width 174 height 18
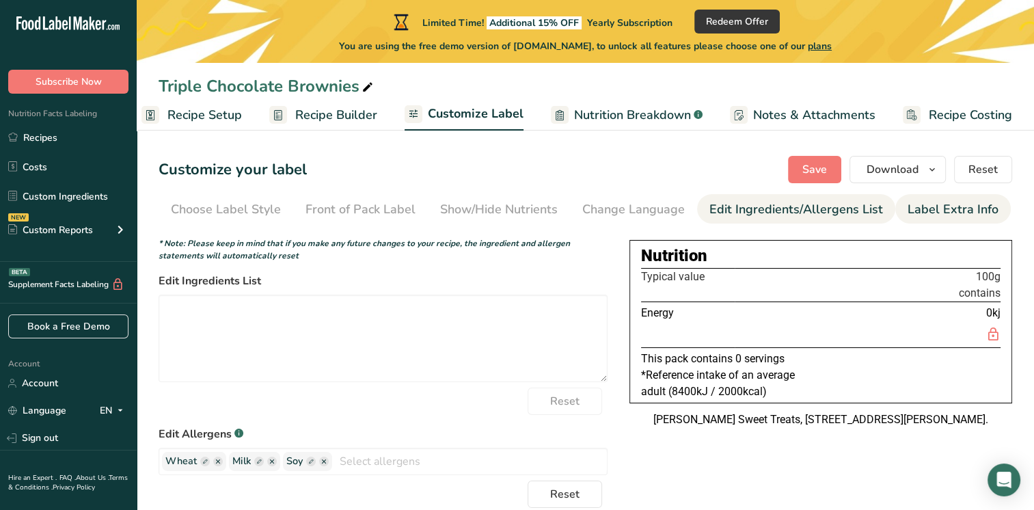
click at [909, 204] on div "Label Extra Info" at bounding box center [953, 209] width 91 height 18
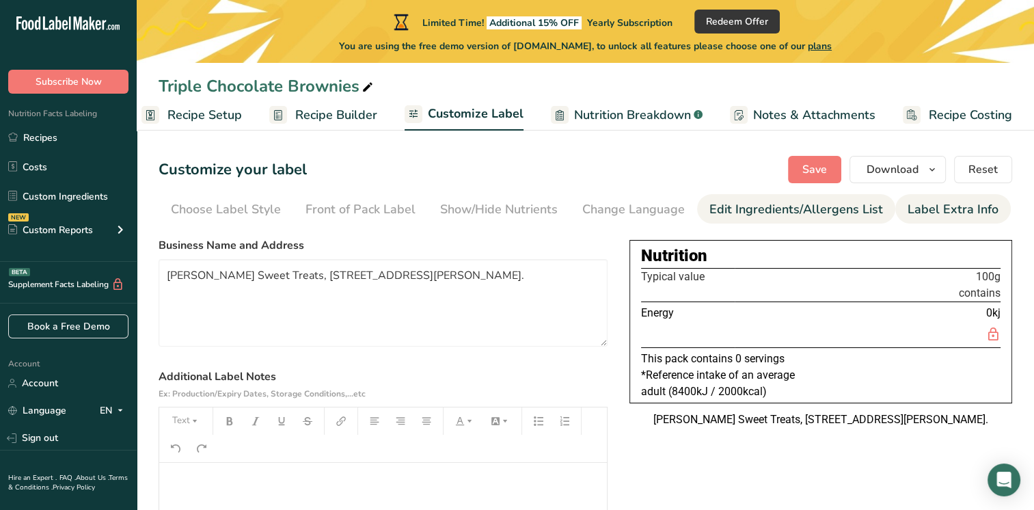
click at [820, 221] on link "Edit Ingredients/Allergens List" at bounding box center [797, 209] width 174 height 31
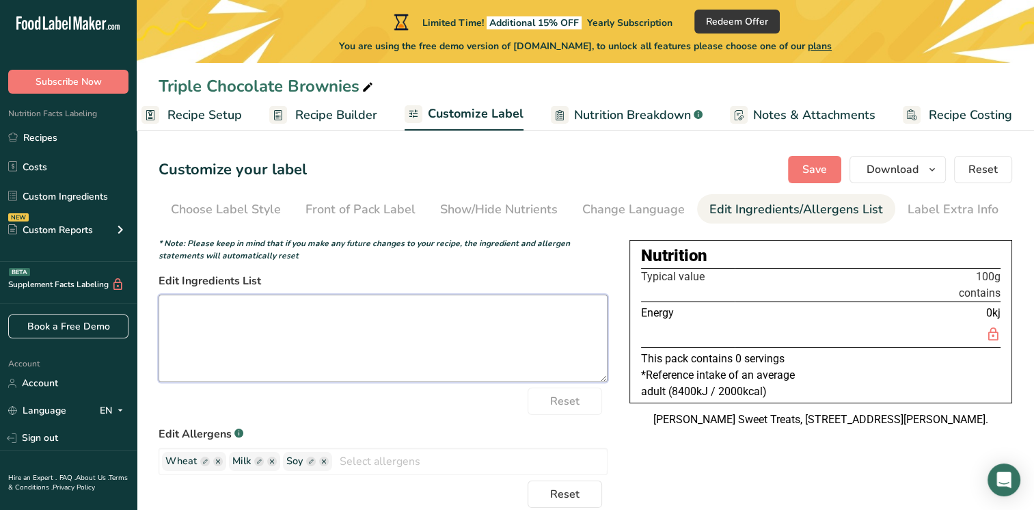
click at [526, 335] on textarea at bounding box center [383, 338] width 449 height 87
paste textarea "Triple Chocolate Brownies Ingredients: Caster Sugar, (EGGS), Unsalted Butter: M…"
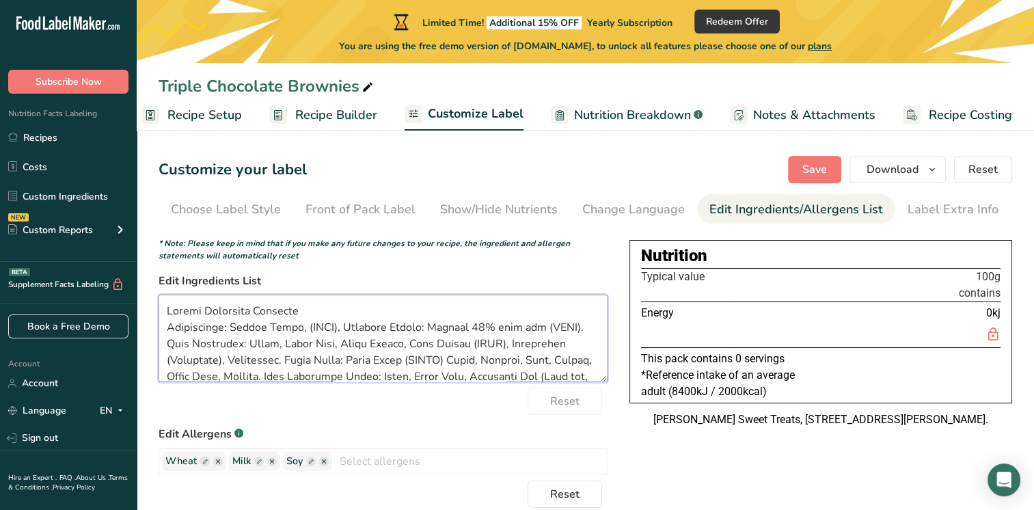
scroll to position [199, 0]
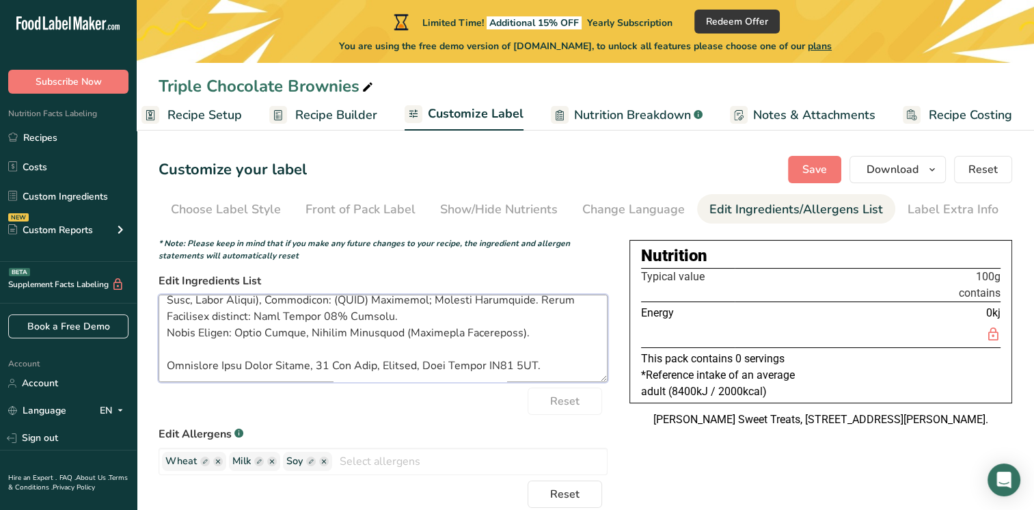
drag, startPoint x: 545, startPoint y: 355, endPoint x: 167, endPoint y: 362, distance: 378.7
click at [167, 362] on textarea at bounding box center [383, 338] width 449 height 87
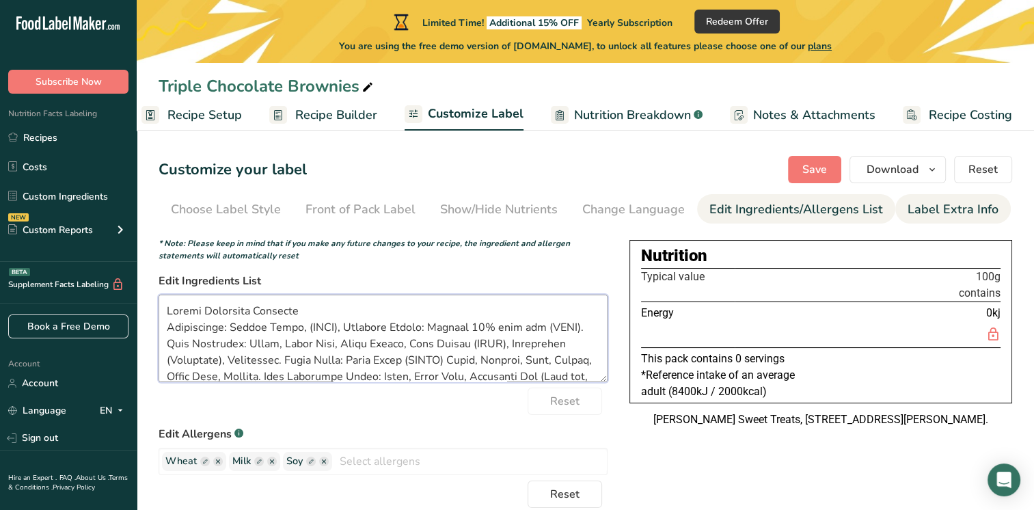
type textarea "Triple Chocolate Brownies Ingredients: Caster Sugar, (EGGS), Unsalted Butter: M…"
click at [911, 210] on div "Label Extra Info" at bounding box center [953, 209] width 91 height 18
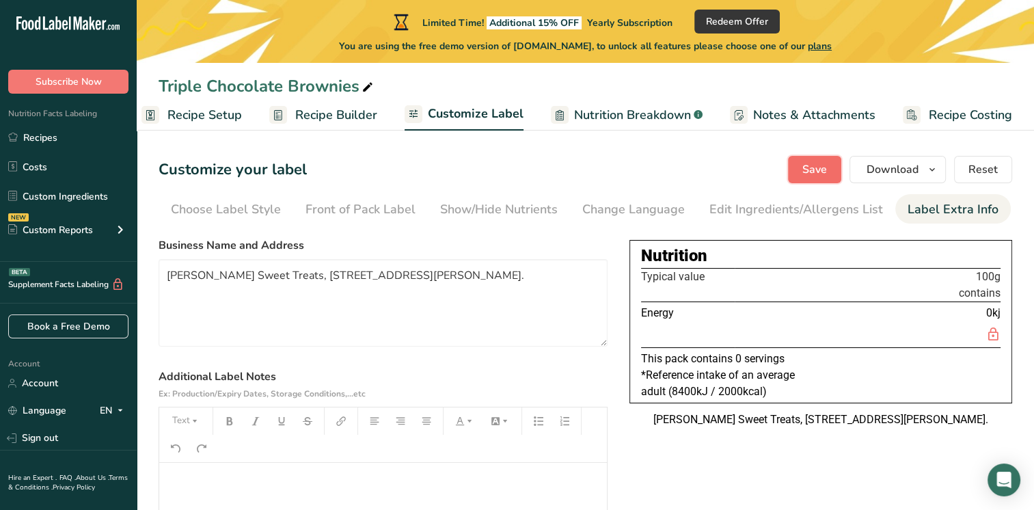
click at [818, 168] on span "Save" at bounding box center [814, 169] width 25 height 16
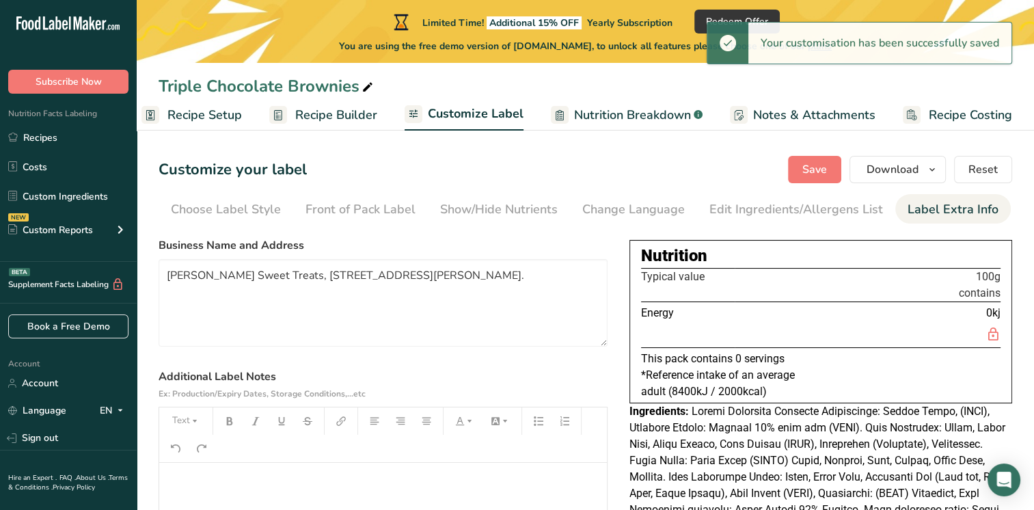
click at [861, 44] on div "Your customisation has been successfully saved" at bounding box center [879, 43] width 263 height 41
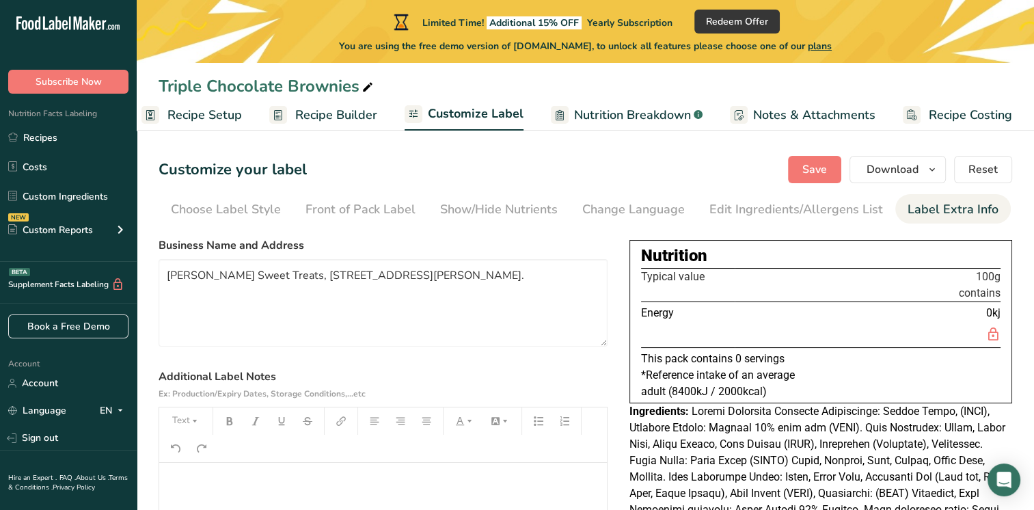
drag, startPoint x: 861, startPoint y: 44, endPoint x: 861, endPoint y: 29, distance: 15.1
click at [861, 29] on div "Limited Time! Additional 15% OFF Yearly Subscription Redeem Offer You are using…" at bounding box center [586, 31] width 898 height 63
click at [932, 170] on icon "button" at bounding box center [932, 169] width 11 height 17
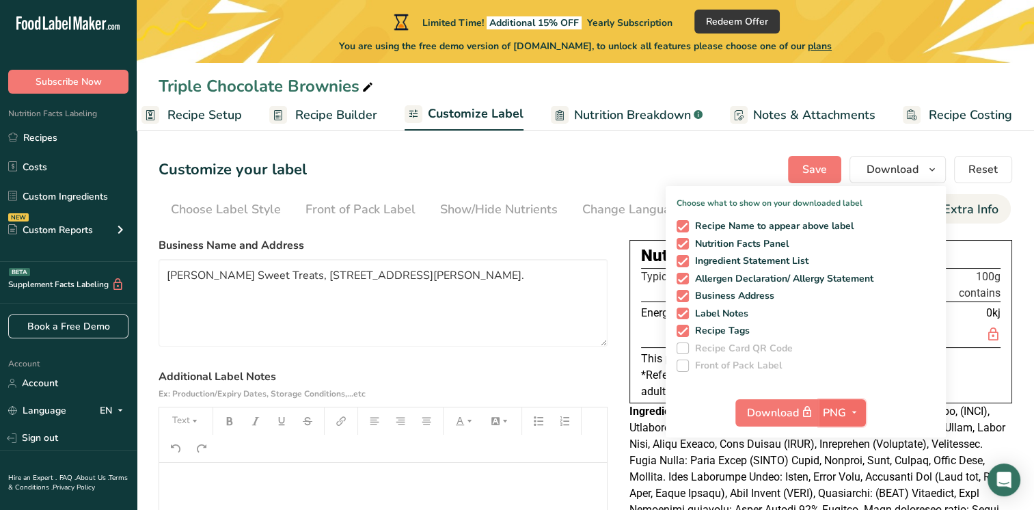
click at [839, 412] on span "PNG" at bounding box center [834, 413] width 23 height 16
click at [852, 442] on link "PNG" at bounding box center [844, 440] width 44 height 23
drag, startPoint x: 852, startPoint y: 442, endPoint x: 836, endPoint y: 412, distance: 33.9
click at [836, 412] on span "PNG" at bounding box center [834, 413] width 23 height 16
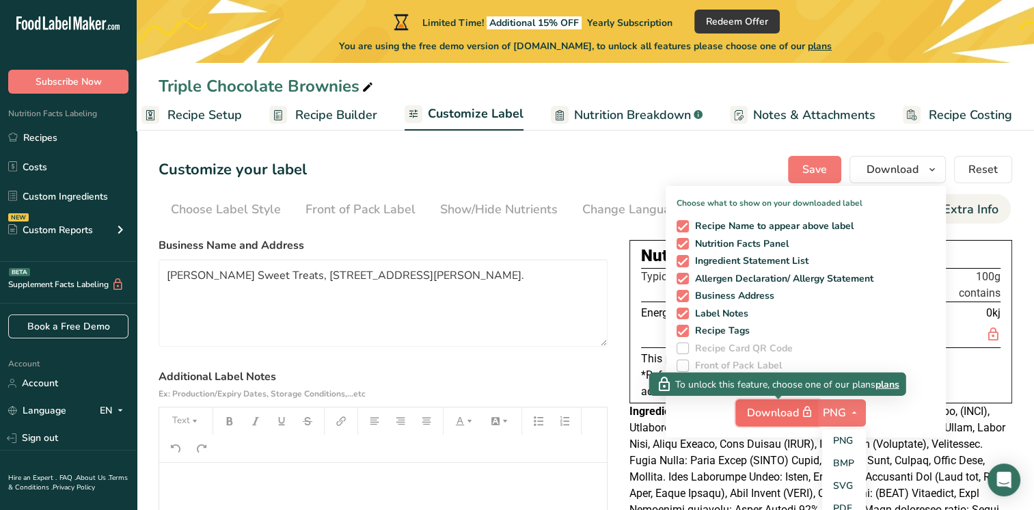
click at [790, 411] on span "Download" at bounding box center [781, 412] width 68 height 17
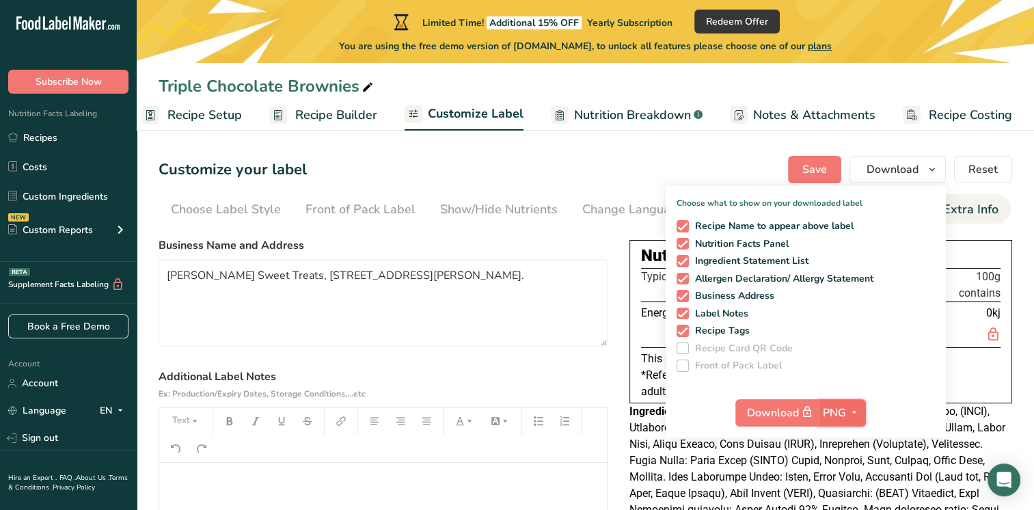
click at [850, 411] on span "button" at bounding box center [854, 413] width 16 height 16
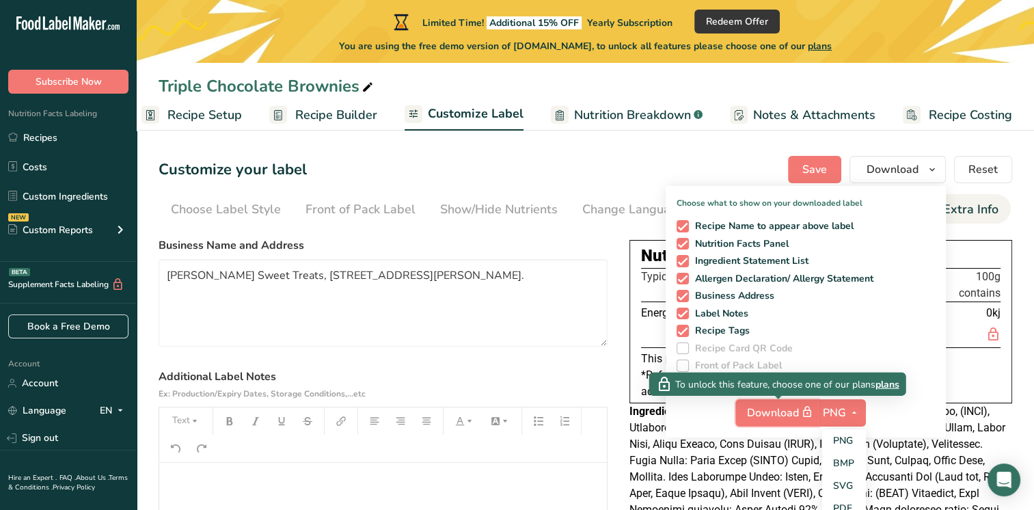
drag, startPoint x: 790, startPoint y: 408, endPoint x: 805, endPoint y: 365, distance: 45.6
click at [790, 401] on button "Download" at bounding box center [777, 412] width 83 height 27
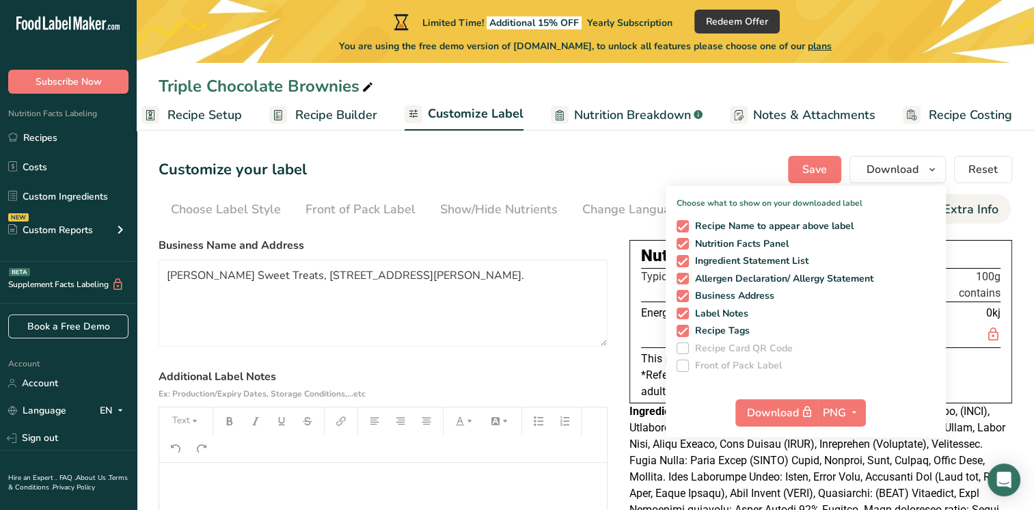
click at [1014, 208] on section "Customize your label Save Download Choose what to show on your downloaded label…" at bounding box center [586, 419] width 898 height 570
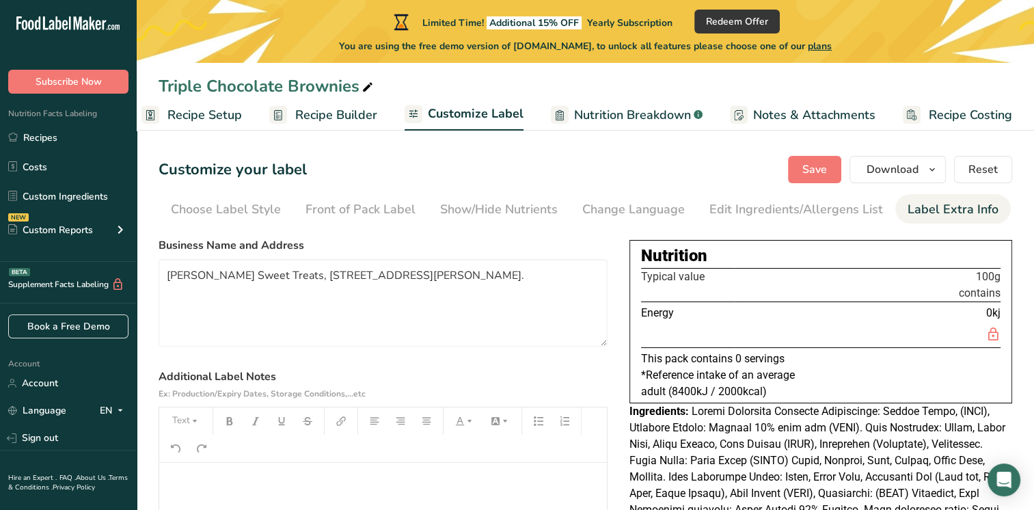
click at [955, 120] on span "Recipe Costing" at bounding box center [970, 115] width 83 height 18
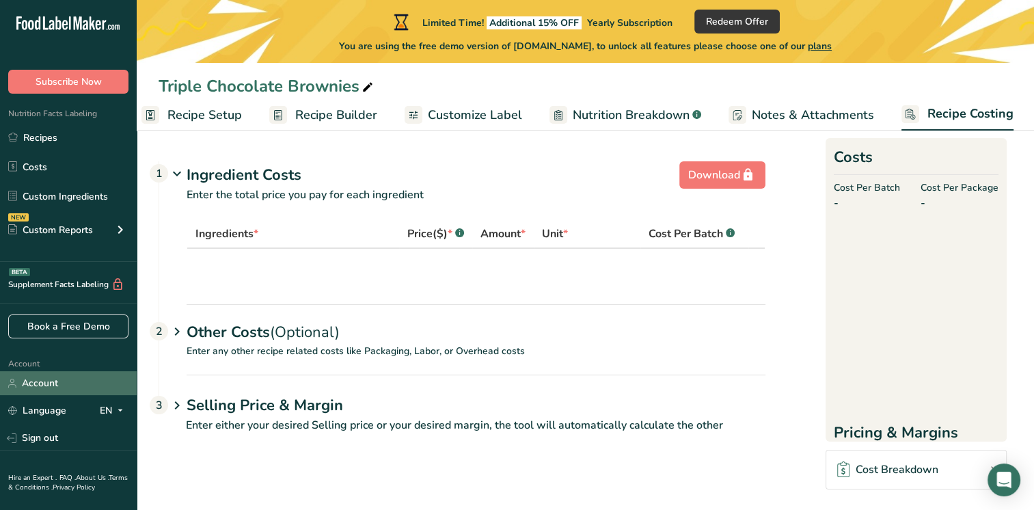
click at [77, 384] on link "Account" at bounding box center [68, 383] width 137 height 24
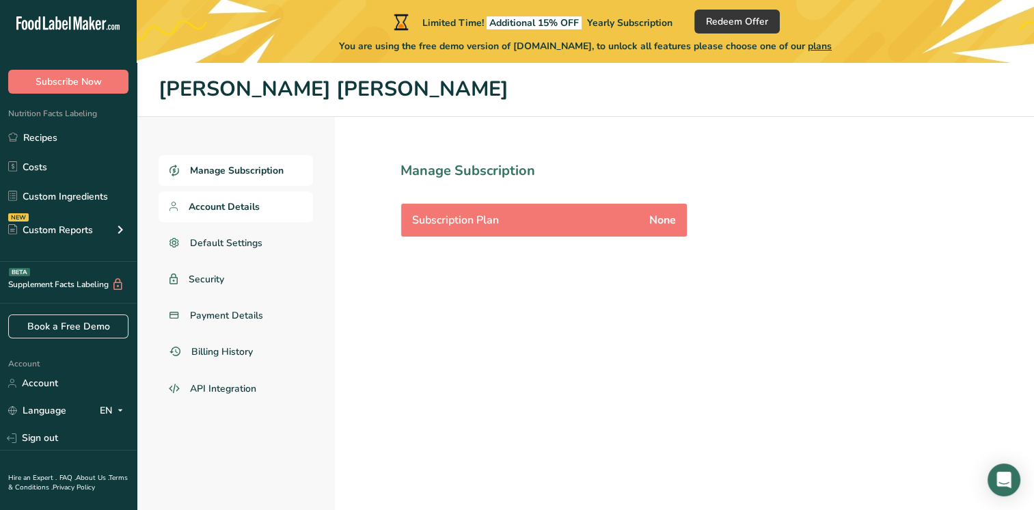
click at [213, 205] on span "Account Details" at bounding box center [224, 207] width 71 height 14
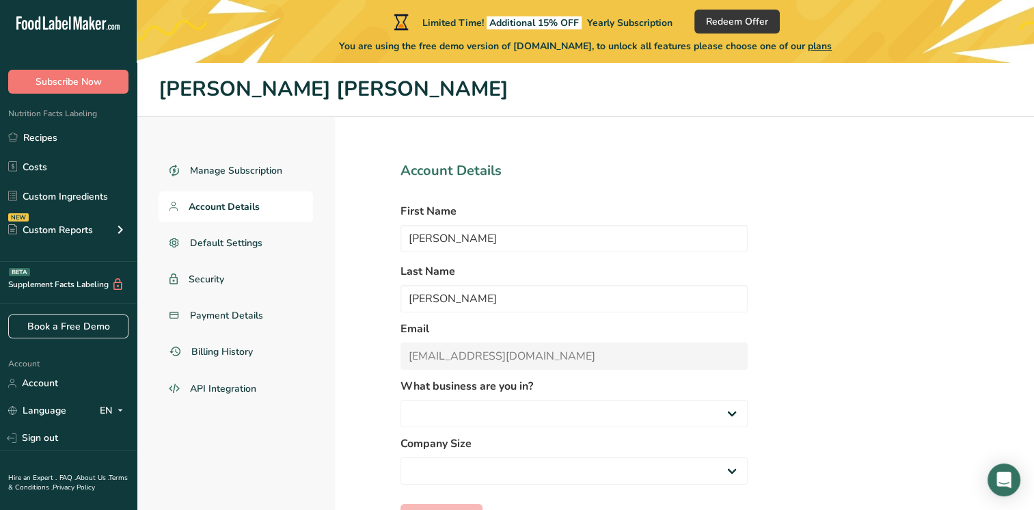
select select "3"
click at [62, 386] on link "Account" at bounding box center [68, 383] width 137 height 24
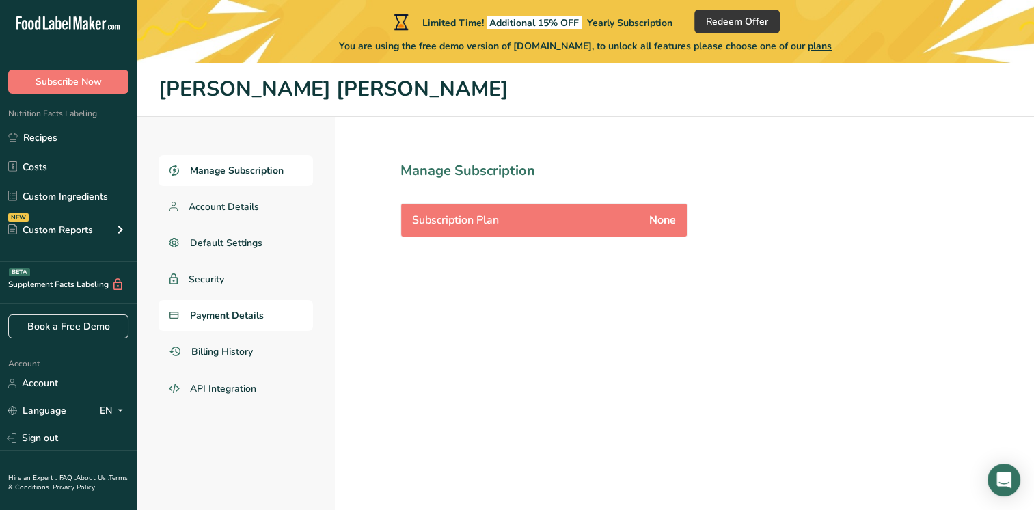
click at [213, 321] on span "Payment Details" at bounding box center [227, 315] width 74 height 14
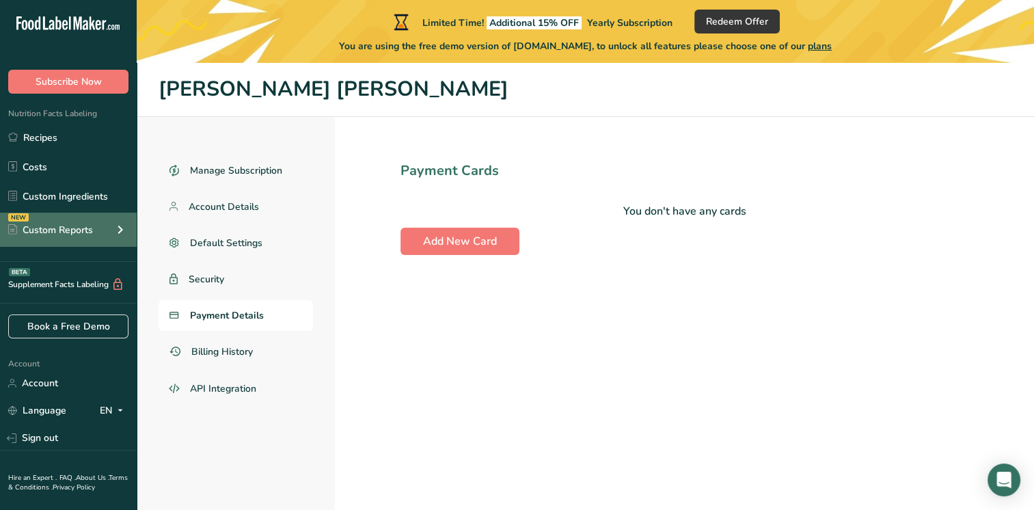
click at [80, 234] on div "Custom Reports" at bounding box center [50, 230] width 85 height 14
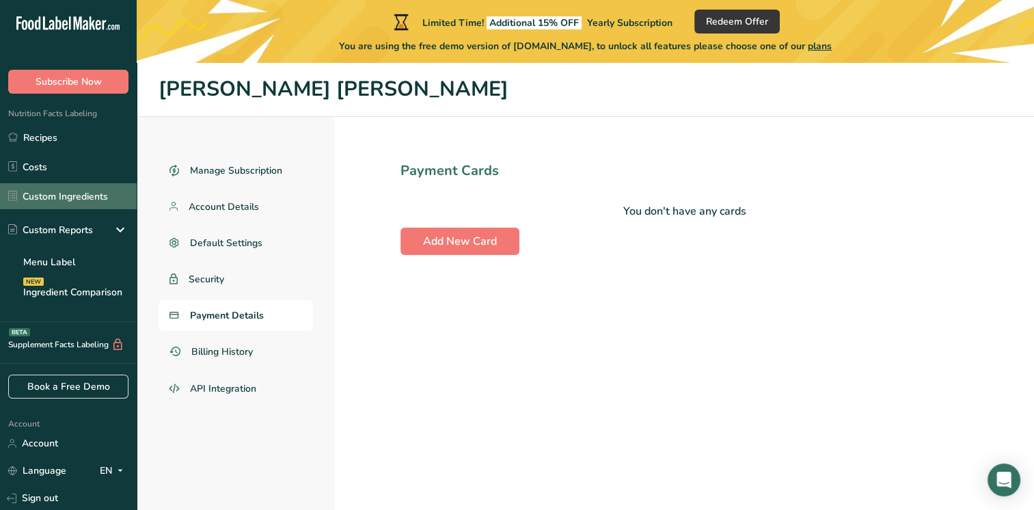
click at [85, 198] on link "Custom Ingredients" at bounding box center [68, 196] width 137 height 26
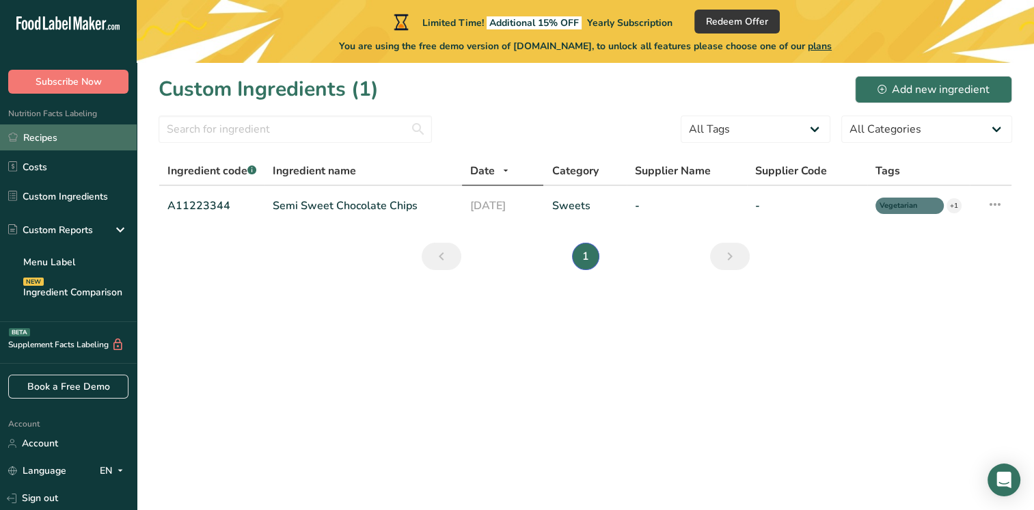
click at [59, 139] on link "Recipes" at bounding box center [68, 137] width 137 height 26
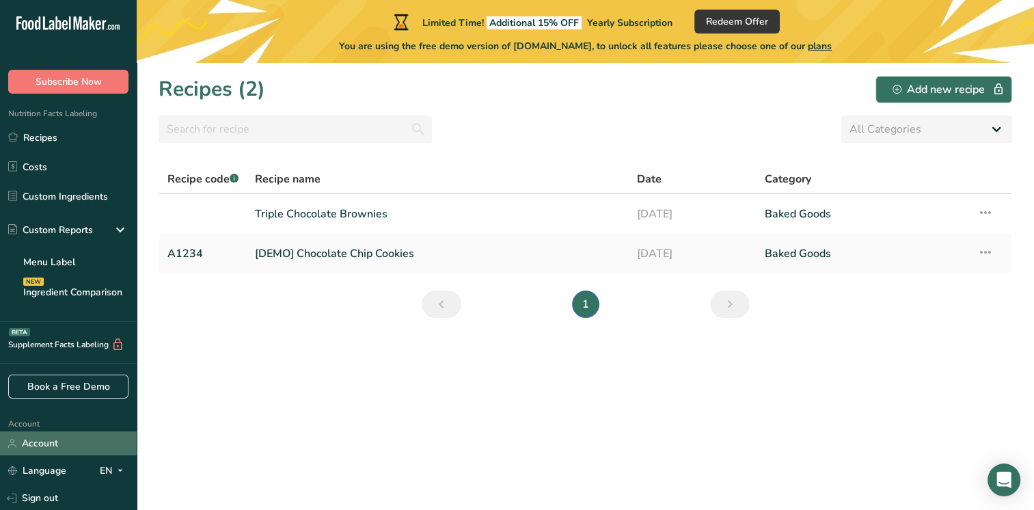
click at [68, 434] on link "Account" at bounding box center [68, 443] width 137 height 24
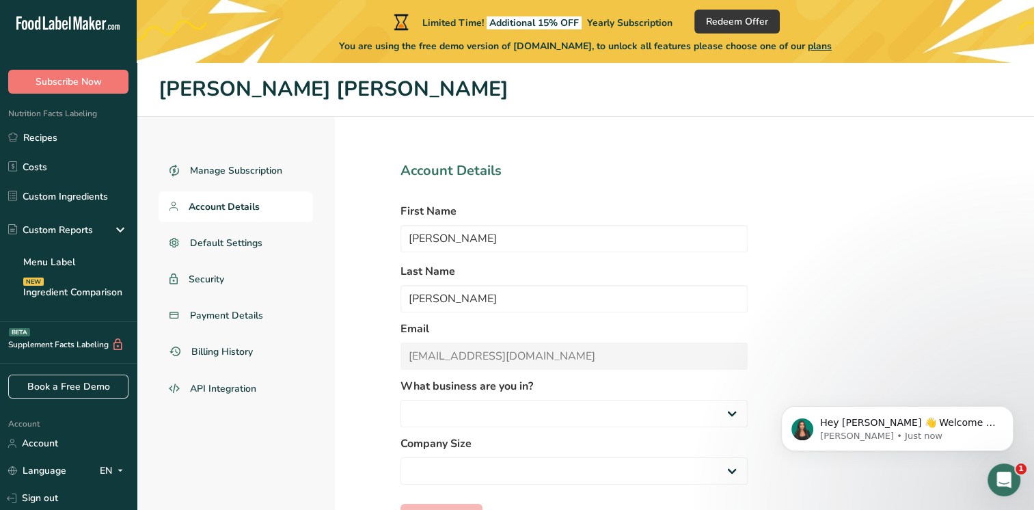
select select "3"
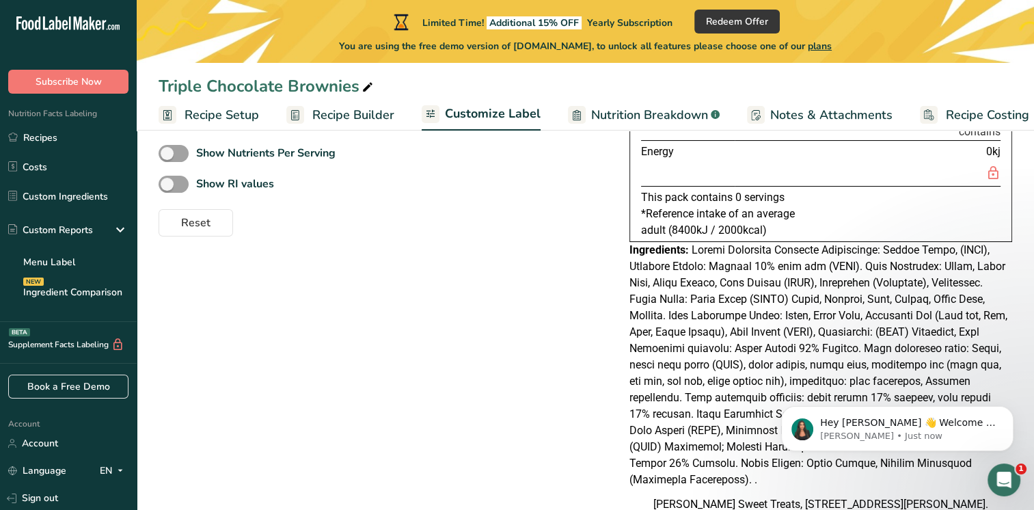
scroll to position [208, 0]
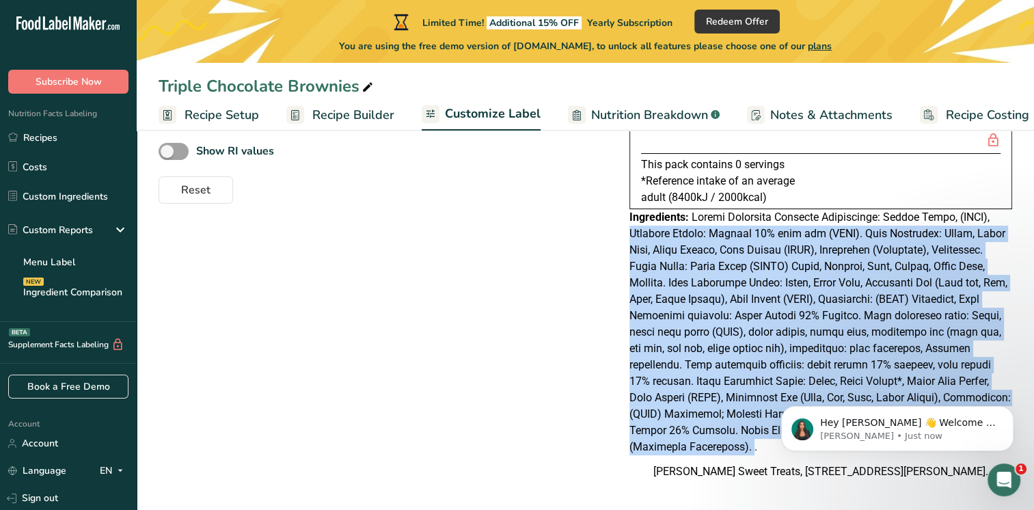
drag, startPoint x: 752, startPoint y: 436, endPoint x: 612, endPoint y: 210, distance: 265.8
click at [612, 210] on div "Choose your label style UK Mandatory Label "Back of Pack" USA (FDA) Standard FD…" at bounding box center [586, 263] width 854 height 450
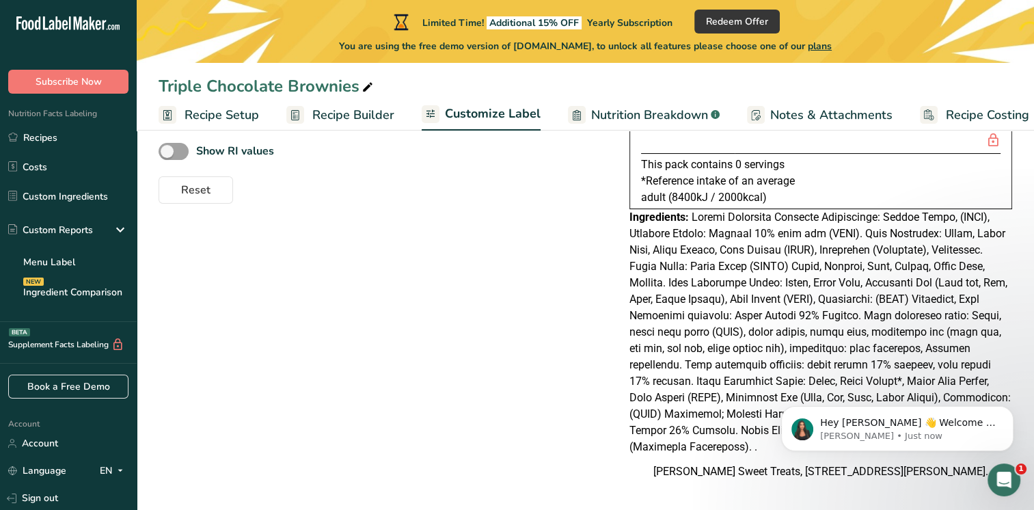
click at [820, 174] on p "*Reference intake of an average adult (8400kJ / 2000kcal)" at bounding box center [821, 189] width 360 height 33
click at [811, 113] on span "Notes & Attachments" at bounding box center [831, 115] width 122 height 18
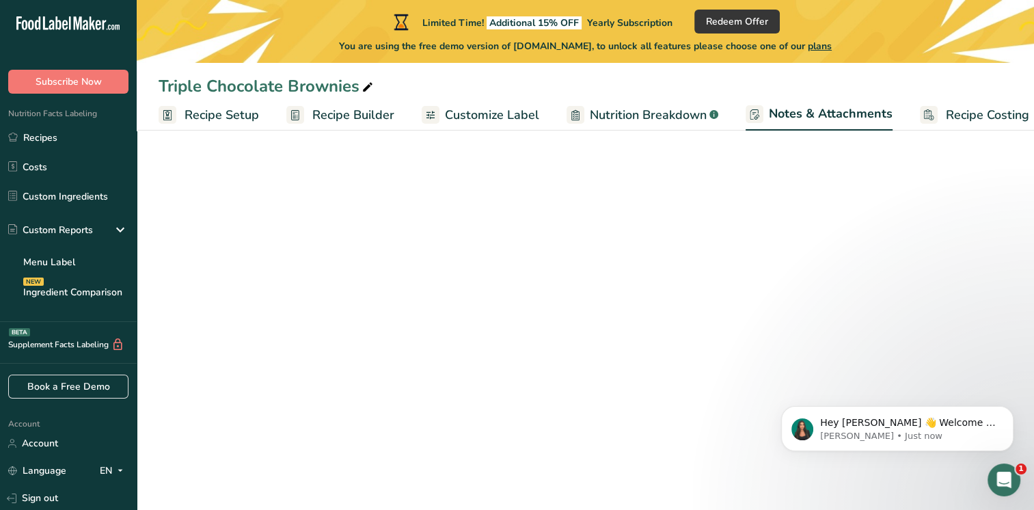
scroll to position [87, 0]
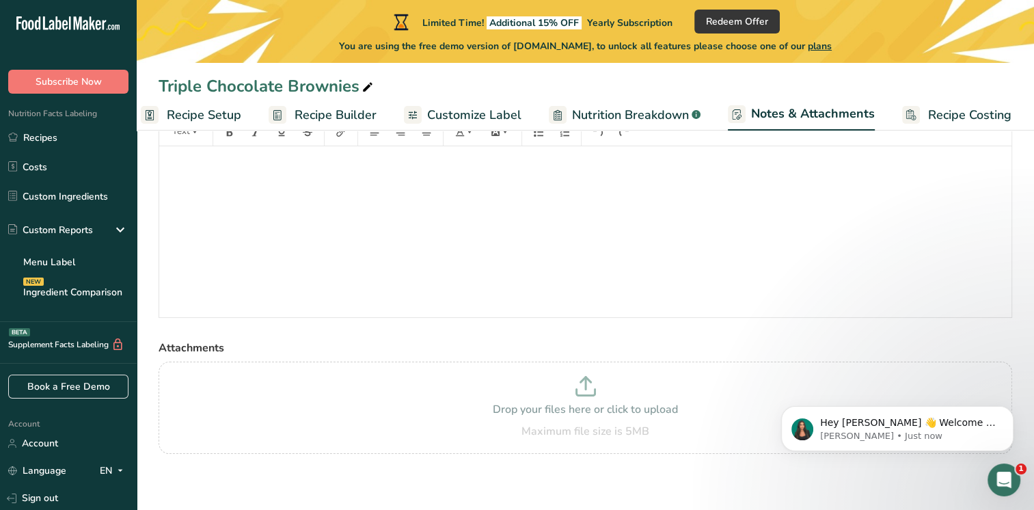
click at [474, 116] on span "Customize Label" at bounding box center [474, 115] width 94 height 18
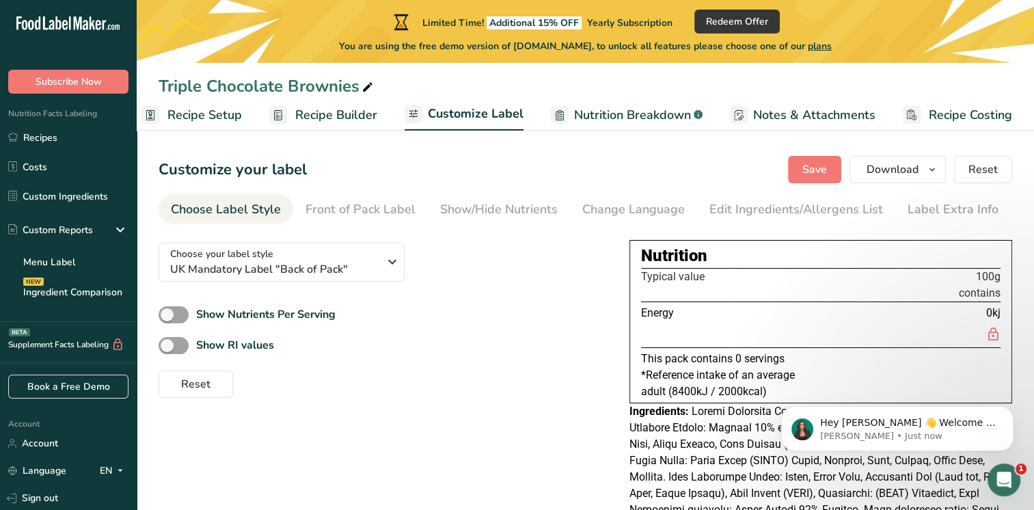
click at [428, 116] on span "Customize Label" at bounding box center [476, 114] width 96 height 18
click at [853, 115] on span "Notes & Attachments" at bounding box center [814, 115] width 122 height 18
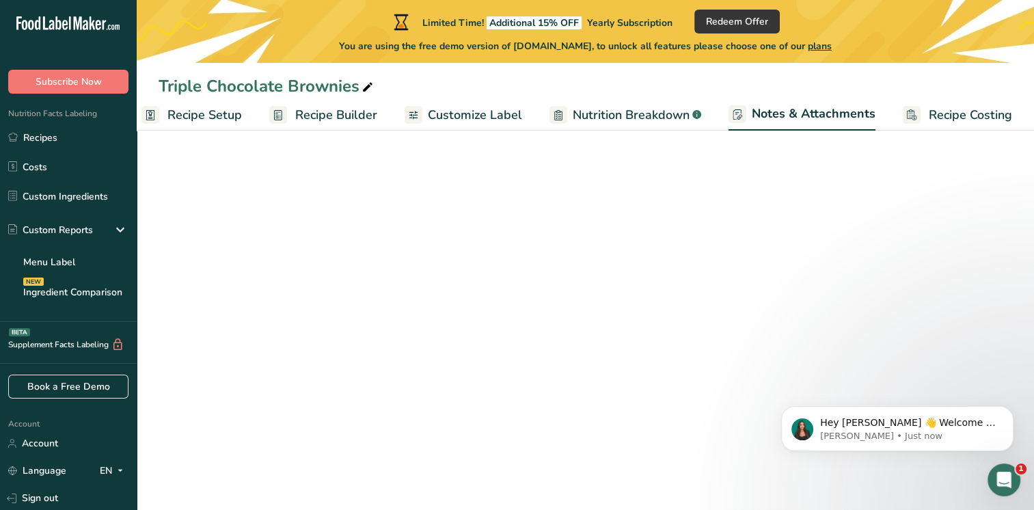
scroll to position [0, 18]
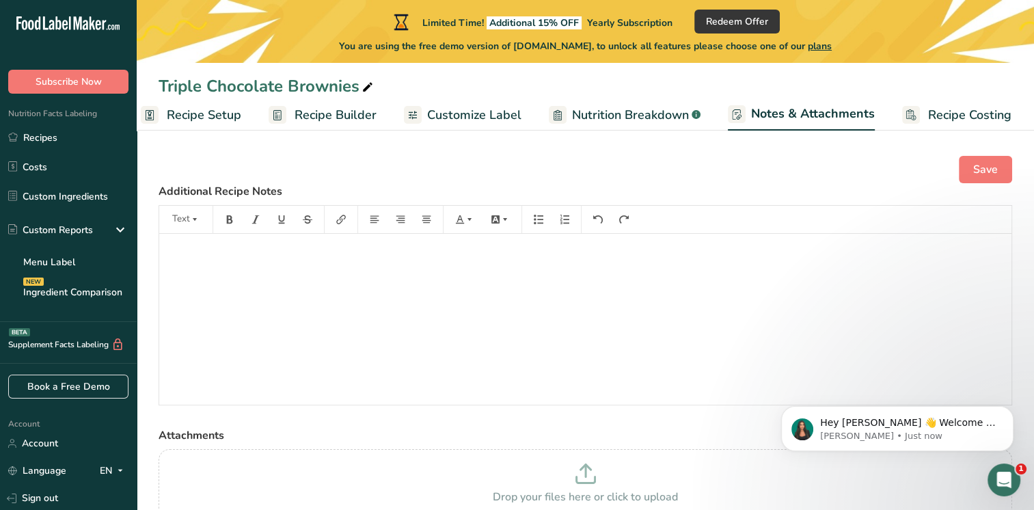
click at [518, 115] on ul "Recipe Setup Recipe Builder Customize Label Nutrition Breakdown .a-a{fill:#3473…" at bounding box center [579, 114] width 920 height 32
click at [491, 115] on span "Customize Label" at bounding box center [474, 115] width 94 height 18
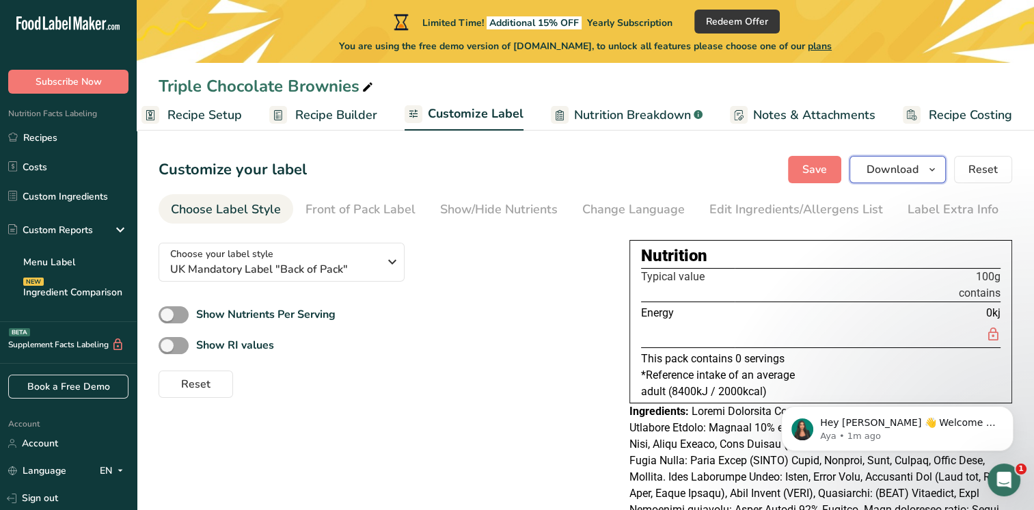
click at [934, 165] on icon "button" at bounding box center [932, 169] width 11 height 17
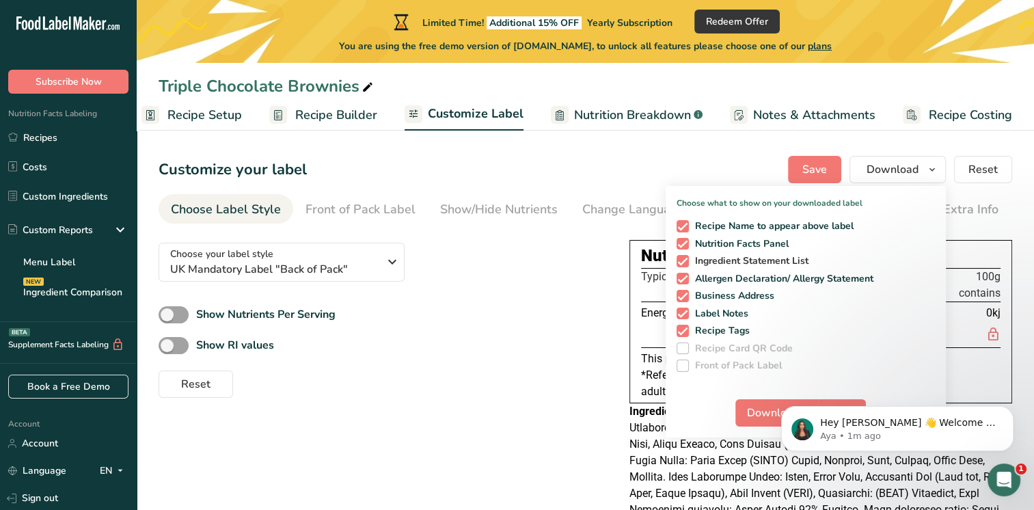
click at [683, 256] on span at bounding box center [683, 261] width 12 height 12
click at [683, 256] on input "Ingredient Statement List" at bounding box center [681, 260] width 9 height 9
checkbox input "false"
click at [686, 334] on span at bounding box center [683, 331] width 12 height 12
click at [686, 334] on input "Recipe Tags" at bounding box center [681, 330] width 9 height 9
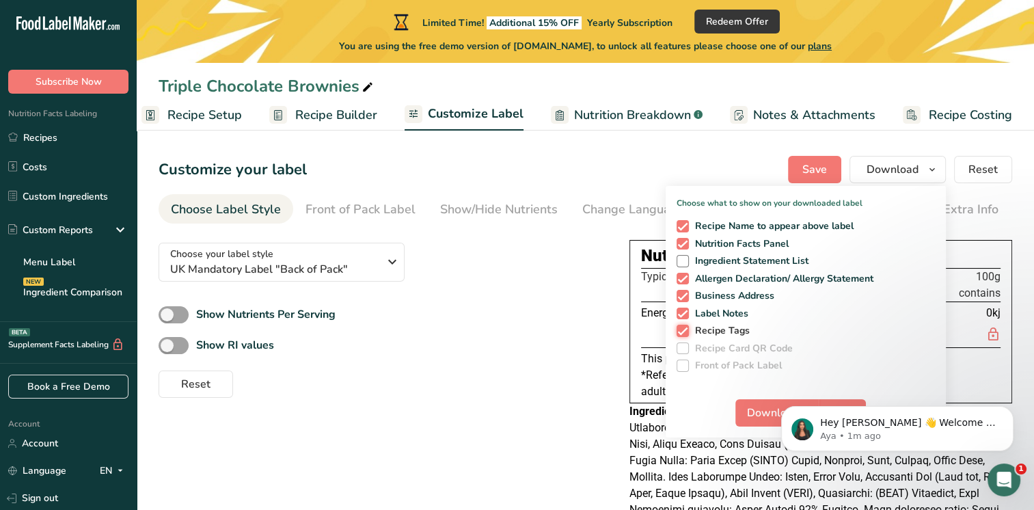
checkbox input "false"
click at [690, 245] on span "Nutrition Facts Panel" at bounding box center [739, 244] width 100 height 12
click at [686, 245] on input "Nutrition Facts Panel" at bounding box center [681, 243] width 9 height 9
checkbox input "false"
click at [687, 227] on span at bounding box center [683, 226] width 12 height 12
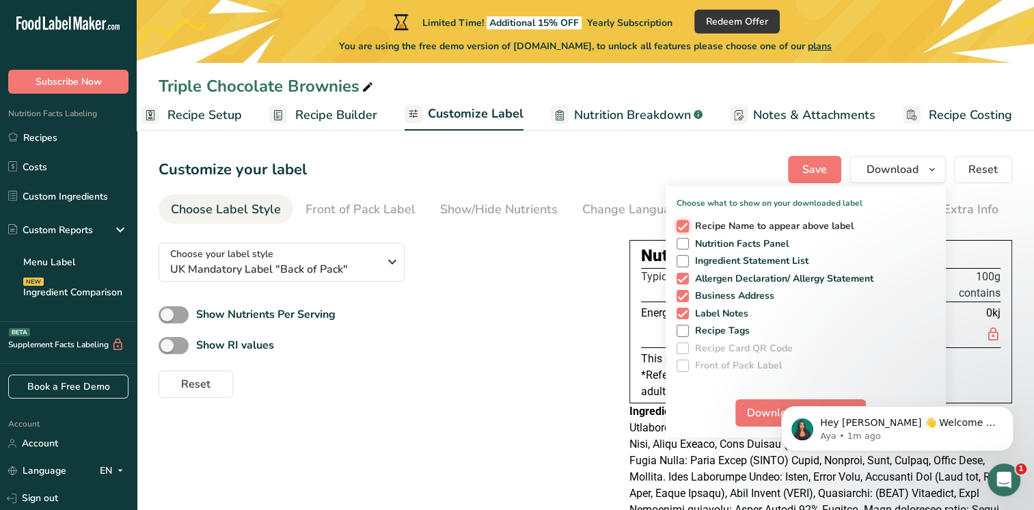
click at [686, 227] on input "Recipe Name to appear above label" at bounding box center [681, 225] width 9 height 9
checkbox input "false"
click at [686, 314] on span at bounding box center [683, 314] width 12 height 12
click at [686, 314] on input "Label Notes" at bounding box center [681, 313] width 9 height 9
checkbox input "false"
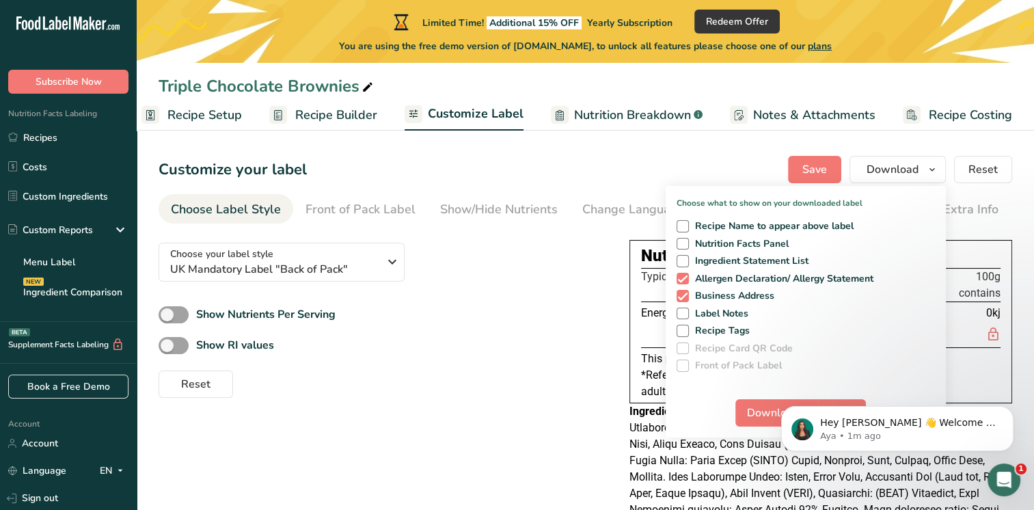
click at [766, 410] on body "Hey Laura 👋 Welcome to Food Label Maker🙌 Take a look around! If you have any qu…" at bounding box center [897, 425] width 262 height 85
click at [870, 176] on span "Download" at bounding box center [893, 169] width 52 height 16
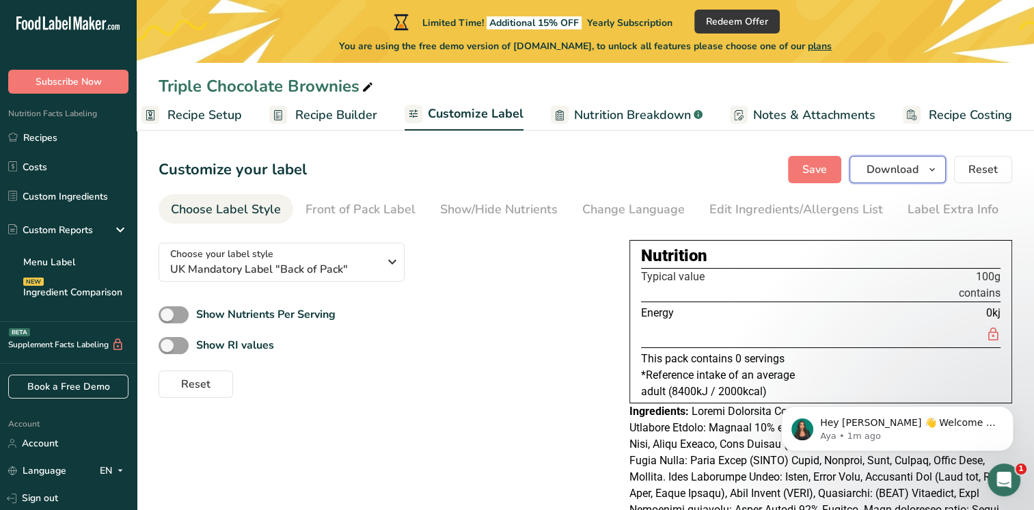
click at [870, 176] on span "Download" at bounding box center [893, 169] width 52 height 16
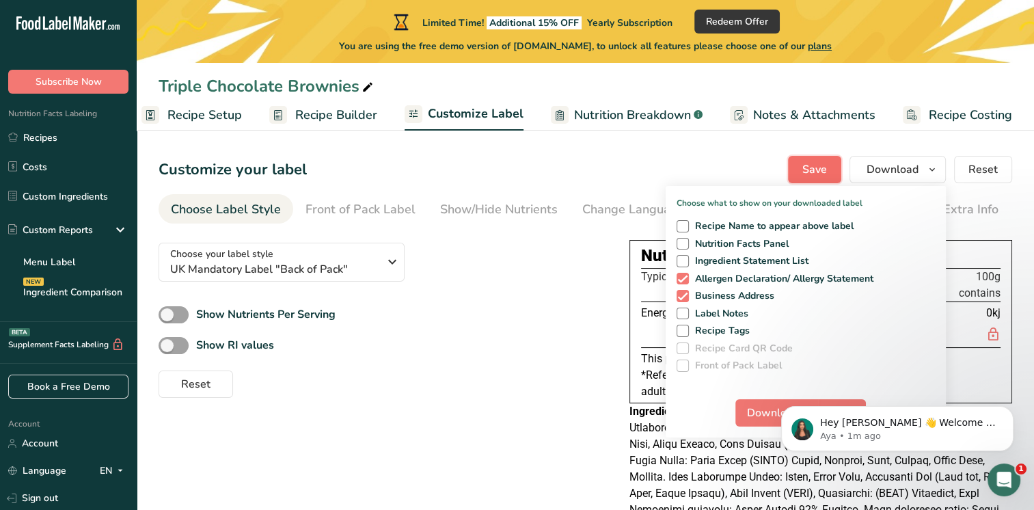
click at [818, 168] on span "Save" at bounding box center [814, 169] width 25 height 16
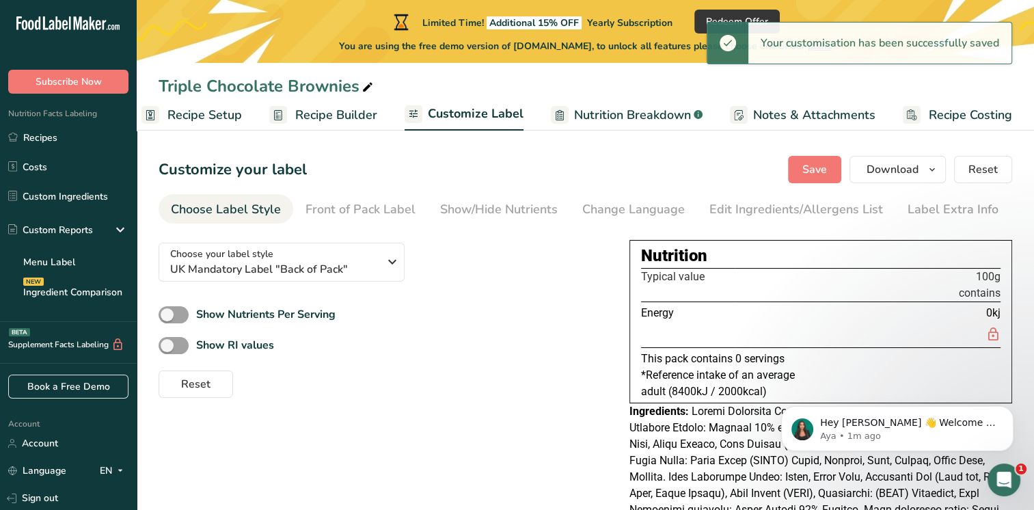
click at [749, 59] on div "Your customisation has been successfully saved" at bounding box center [879, 43] width 263 height 41
click at [751, 48] on div "Your customisation has been successfully saved" at bounding box center [879, 43] width 263 height 41
click at [754, 45] on div "Your customisation has been successfully saved" at bounding box center [879, 43] width 263 height 41
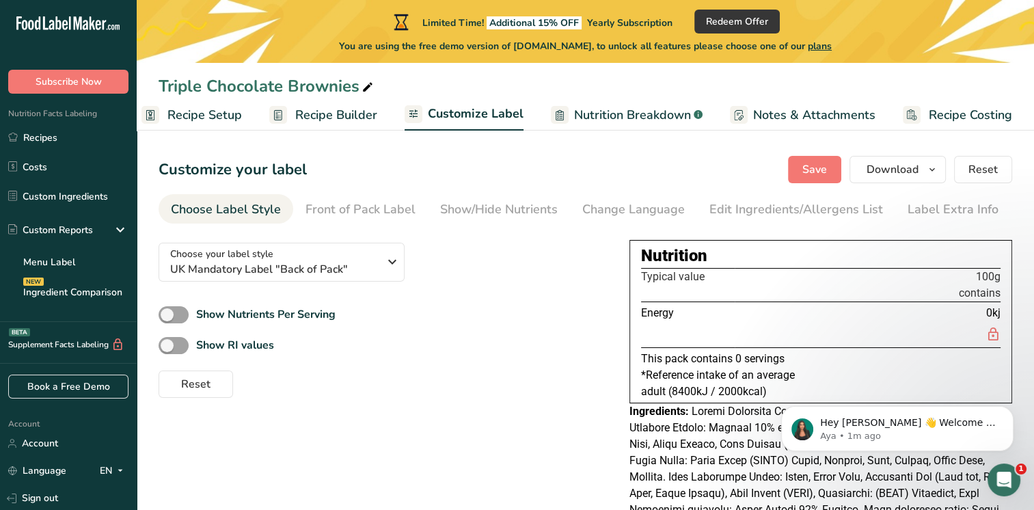
drag, startPoint x: 754, startPoint y: 45, endPoint x: 991, endPoint y: 68, distance: 238.3
click at [991, 68] on div "Triple Chocolate Brownies Recipe Setup Recipe Builder Customize Label Nutrition…" at bounding box center [586, 65] width 898 height 131
click at [955, 18] on div "Limited Time! Additional 15% OFF Yearly Subscription Redeem Offer You are using…" at bounding box center [586, 31] width 898 height 63
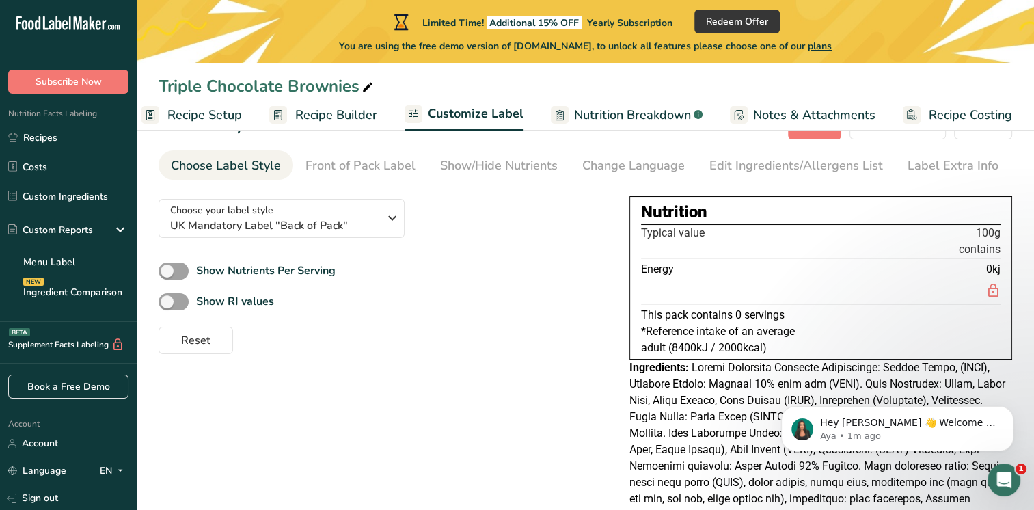
scroll to position [0, 0]
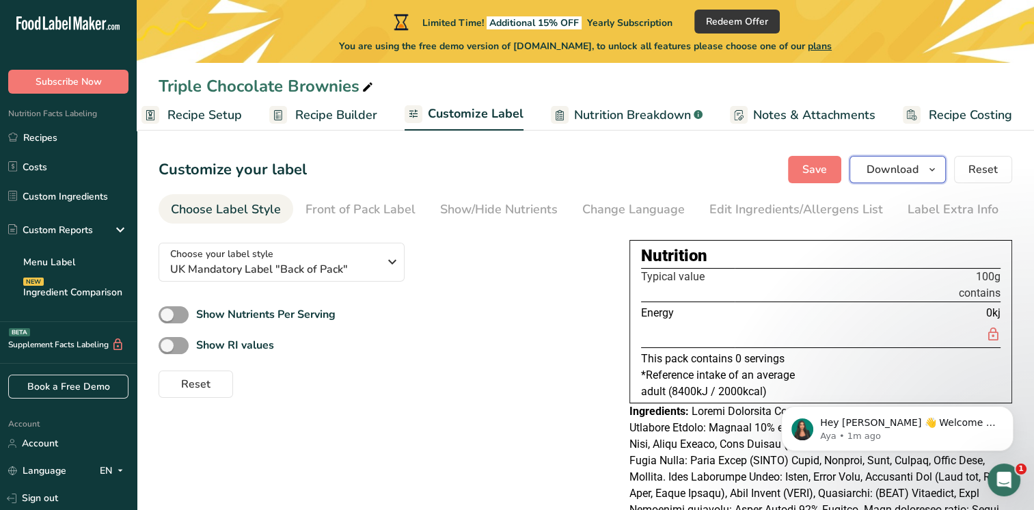
click at [945, 173] on button "Download" at bounding box center [898, 169] width 96 height 27
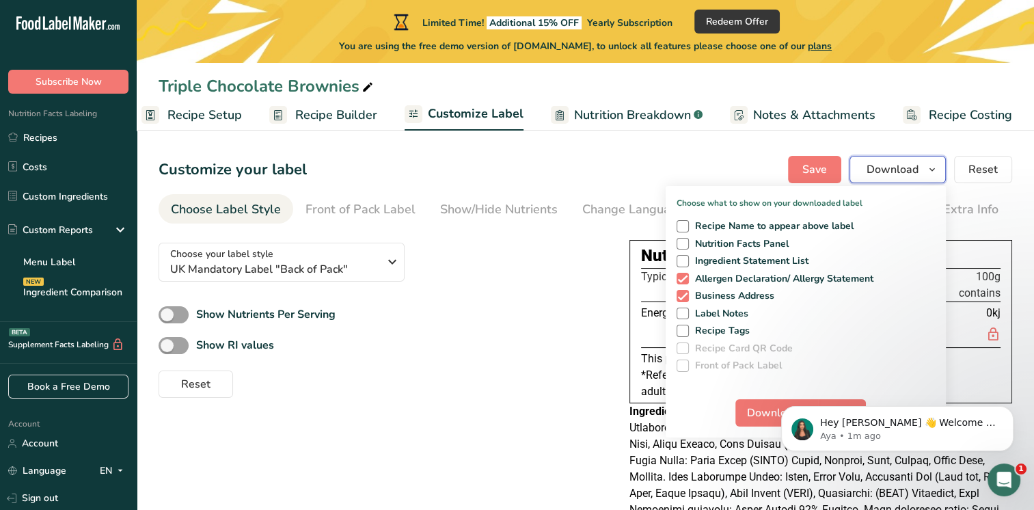
drag, startPoint x: 945, startPoint y: 173, endPoint x: 920, endPoint y: 174, distance: 24.6
click at [920, 174] on button "Download" at bounding box center [898, 169] width 96 height 27
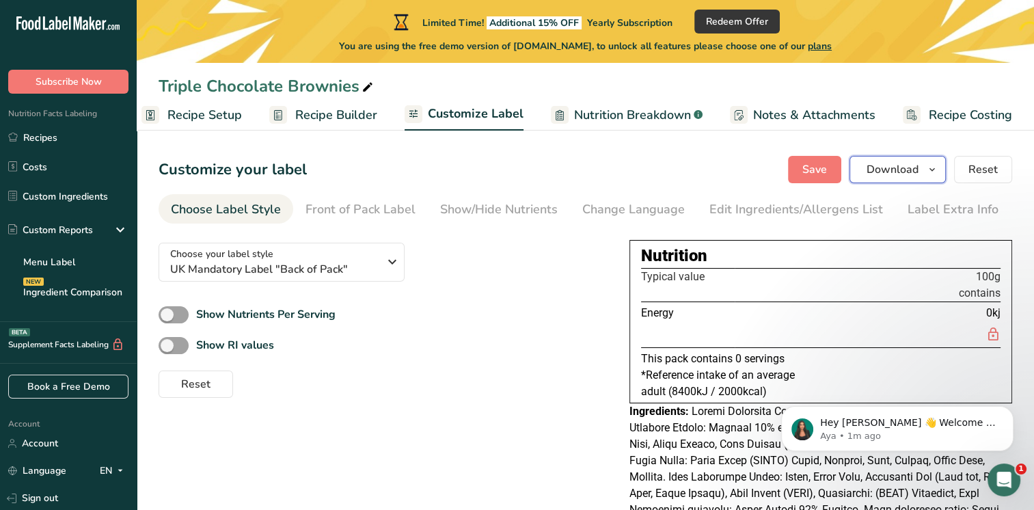
click at [920, 174] on button "Download" at bounding box center [898, 169] width 96 height 27
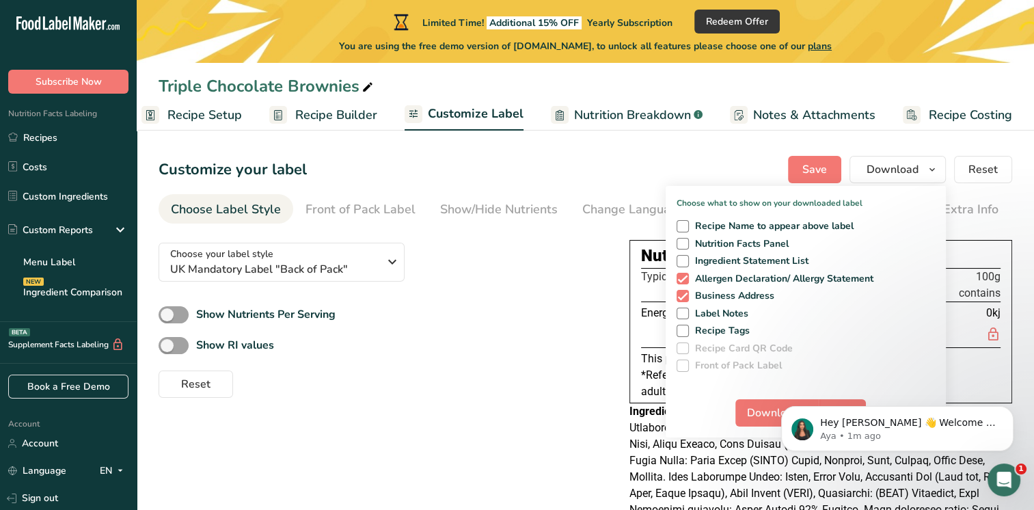
click at [770, 415] on body "Hey Laura 👋 Welcome to Food Label Maker🙌 Take a look around! If you have any qu…" at bounding box center [897, 425] width 262 height 85
click at [260, 215] on div "Choose Label Style" at bounding box center [226, 209] width 110 height 18
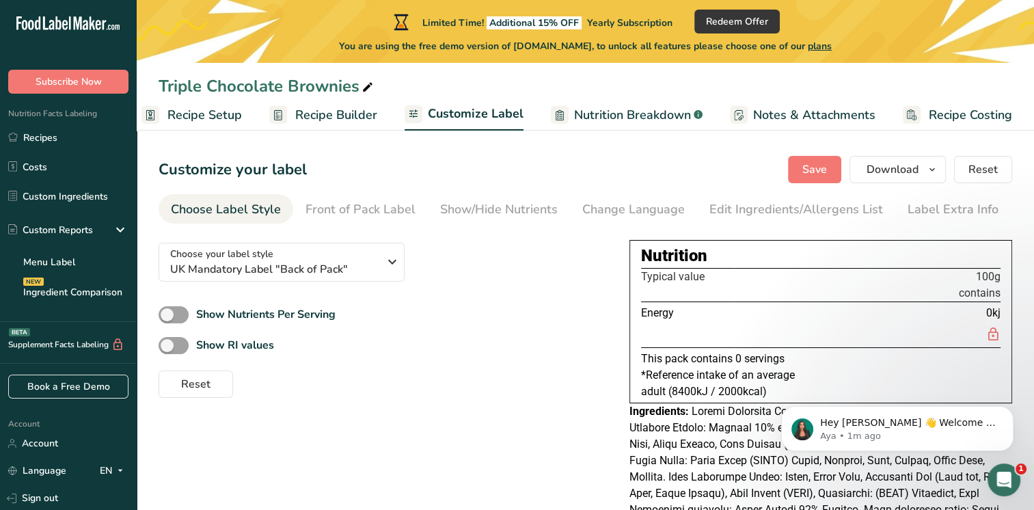
click at [260, 215] on div "Choose Label Style" at bounding box center [226, 209] width 110 height 18
